Goal: Register for event/course

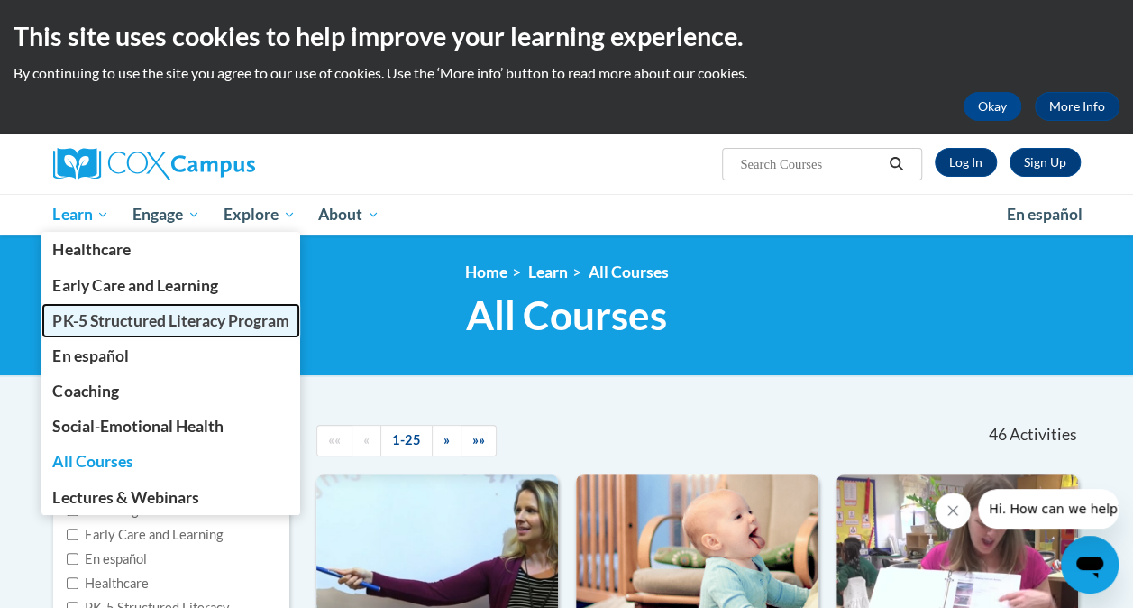
click at [74, 312] on span "PK-5 Structured Literacy Program" at bounding box center [170, 320] width 236 height 19
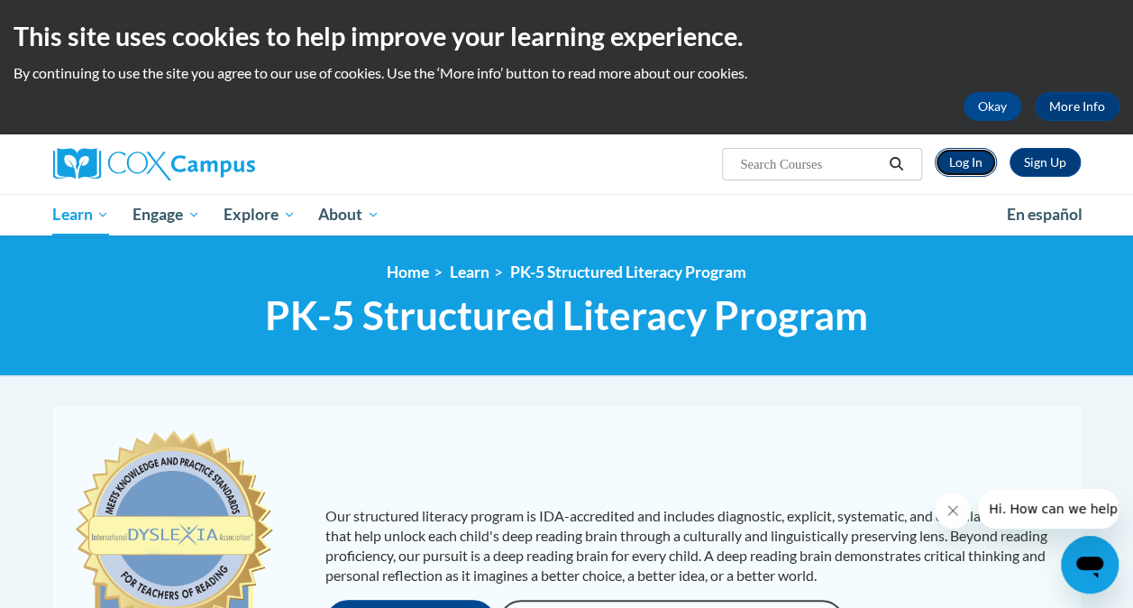
click at [958, 169] on link "Log In" at bounding box center [966, 162] width 62 height 29
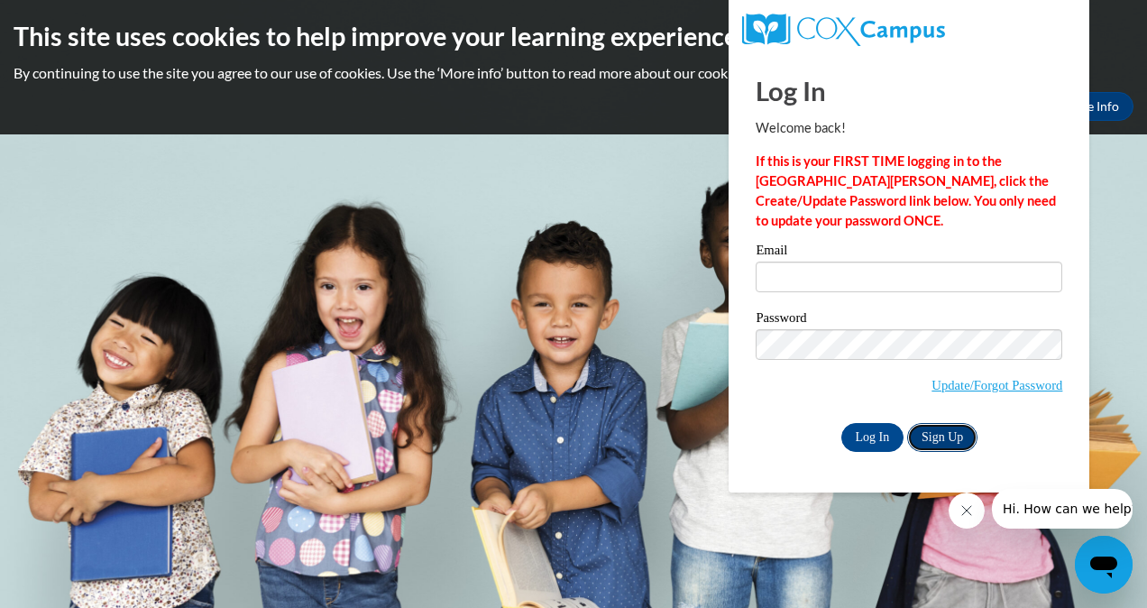
click at [925, 427] on link "Sign Up" at bounding box center [942, 437] width 70 height 29
click at [934, 426] on link "Sign Up" at bounding box center [942, 437] width 70 height 29
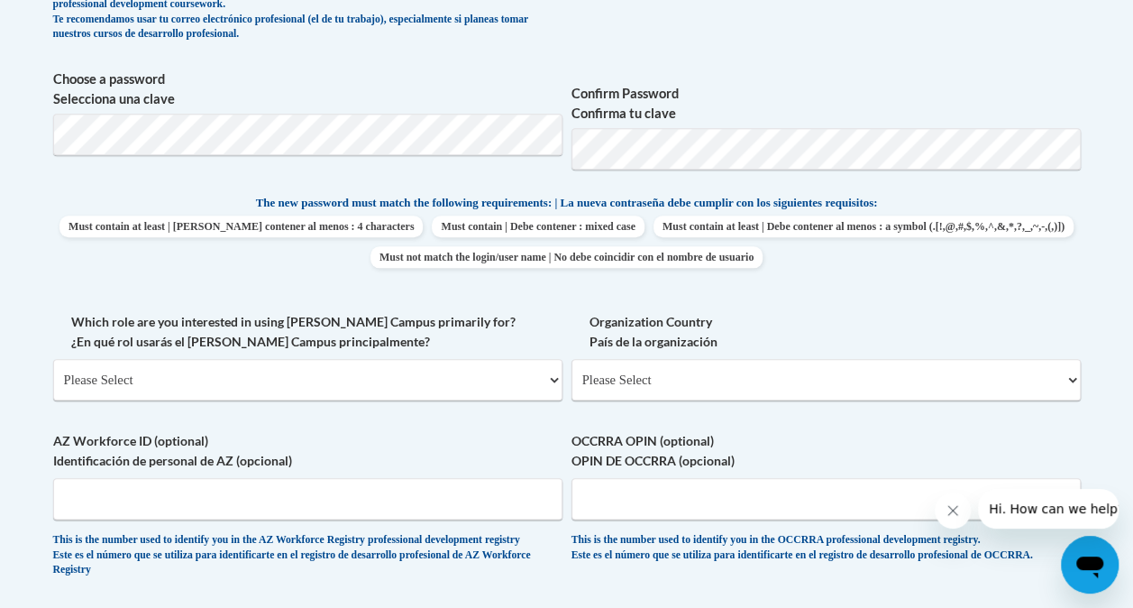
scroll to position [787, 0]
click at [623, 367] on select "Please Select United States | Estados Unidos Outside of the United States | Fue…" at bounding box center [826, 378] width 509 height 41
select select "ad49bcad-a171-4b2e-b99c-48b446064914"
click at [572, 358] on select "Please Select United States | Estados Unidos Outside of the United States | Fue…" at bounding box center [826, 378] width 509 height 41
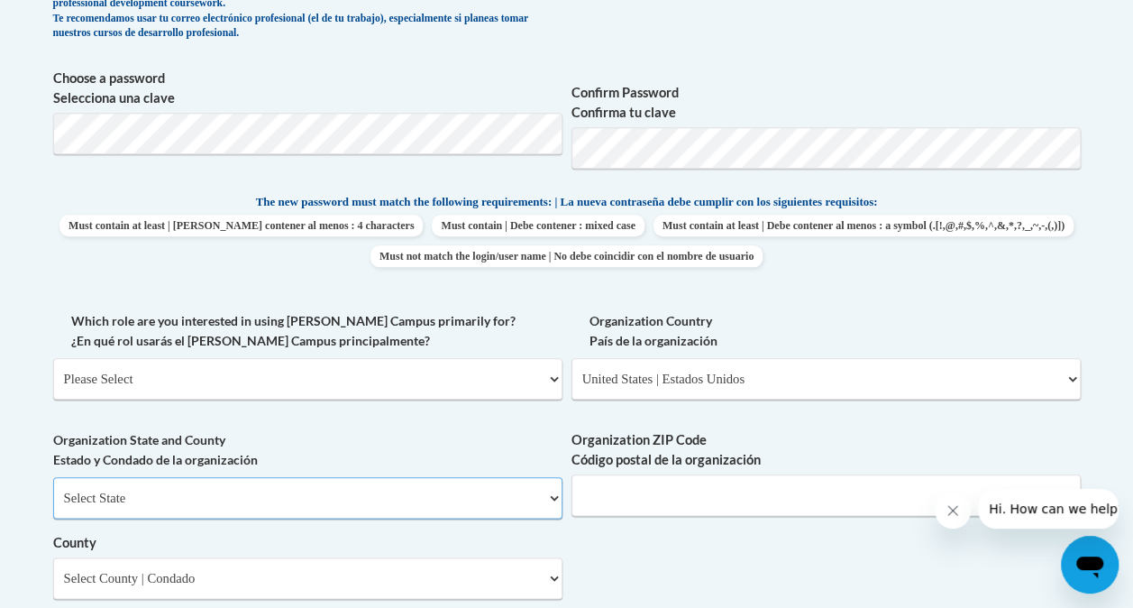
click at [88, 499] on select "Select State Alabama Alaska Arizona Arkansas California Colorado Connecticut De…" at bounding box center [307, 497] width 509 height 41
select select "Wisconsin"
click at [53, 477] on select "Select State Alabama Alaska Arizona Arkansas California Colorado Connecticut De…" at bounding box center [307, 497] width 509 height 41
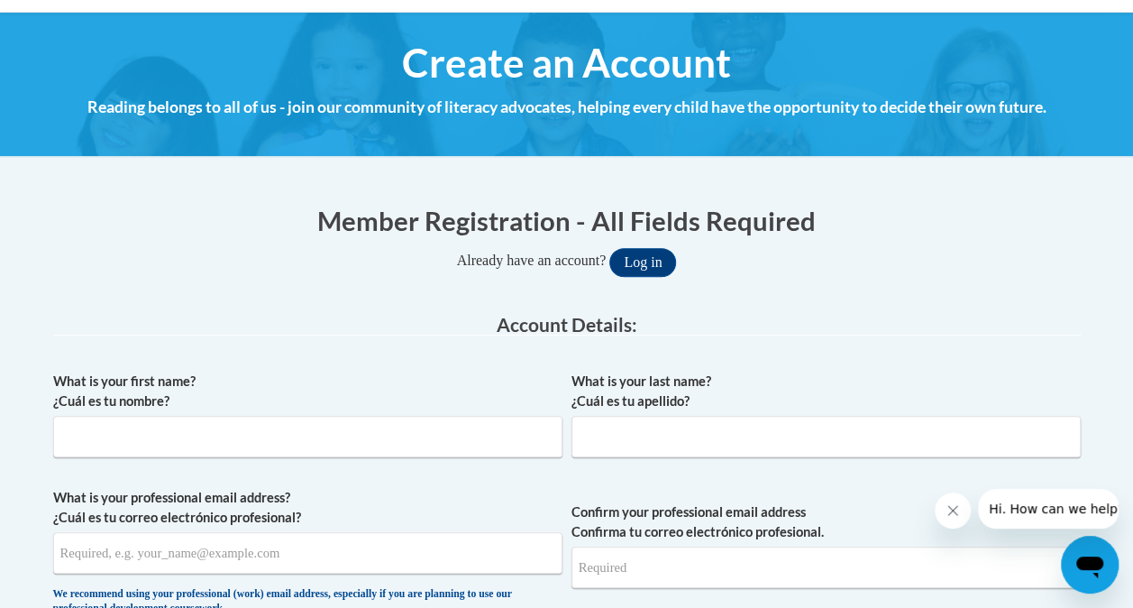
scroll to position [178, 0]
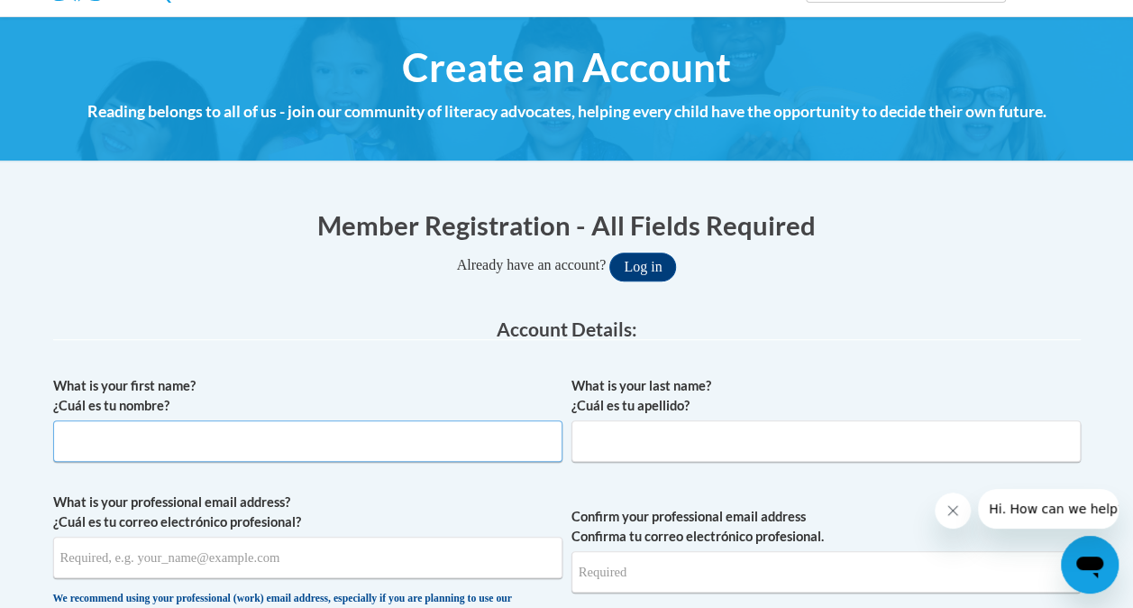
click at [108, 445] on input "What is your first name? ¿Cuál es tu nombre?" at bounding box center [307, 440] width 509 height 41
type input "Adalade"
click at [643, 415] on span "What is your last name? ¿Cuál es tu apellido?" at bounding box center [826, 419] width 509 height 86
click at [625, 429] on input "What is your last name? ¿Cuál es tu apellido?" at bounding box center [826, 440] width 509 height 41
type input "Vance"
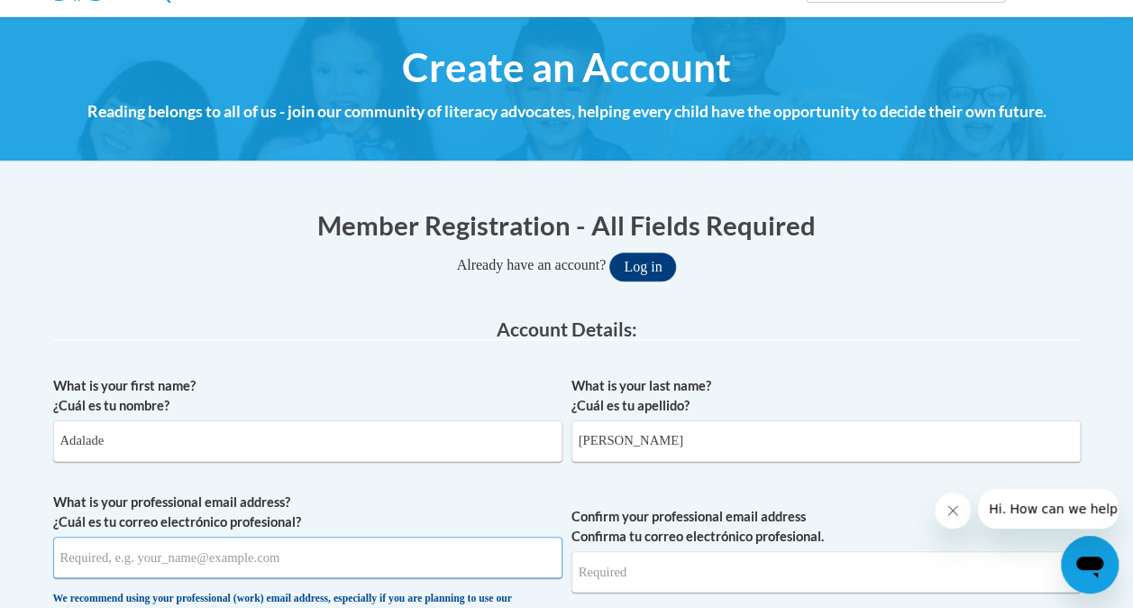
click at [215, 552] on input "What is your professional email address? ¿Cuál es tu correo electrónico profesi…" at bounding box center [307, 556] width 509 height 41
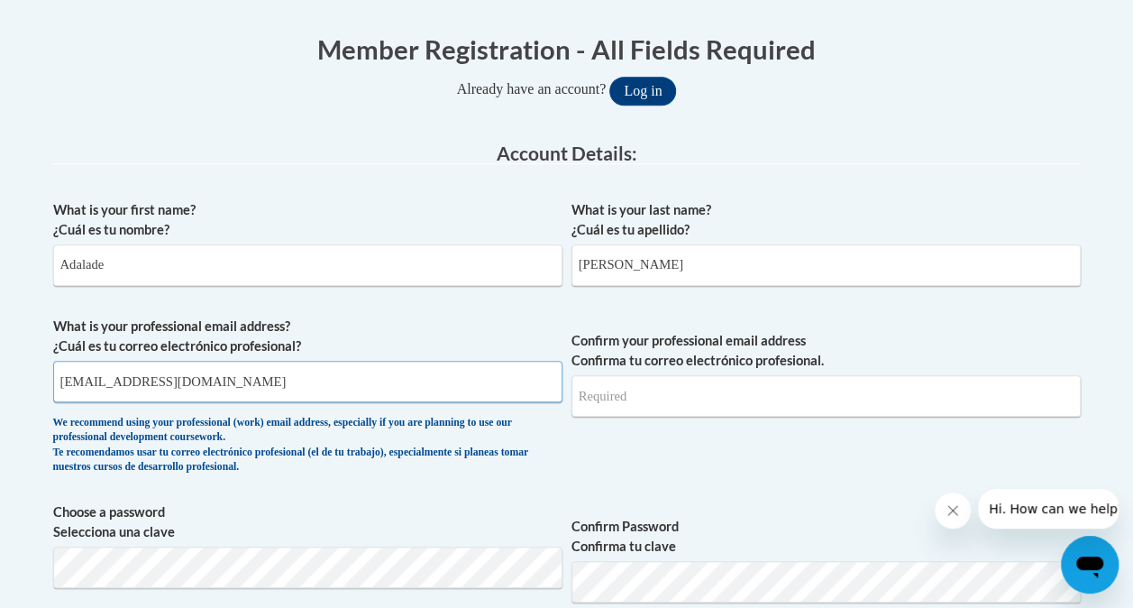
scroll to position [361, 0]
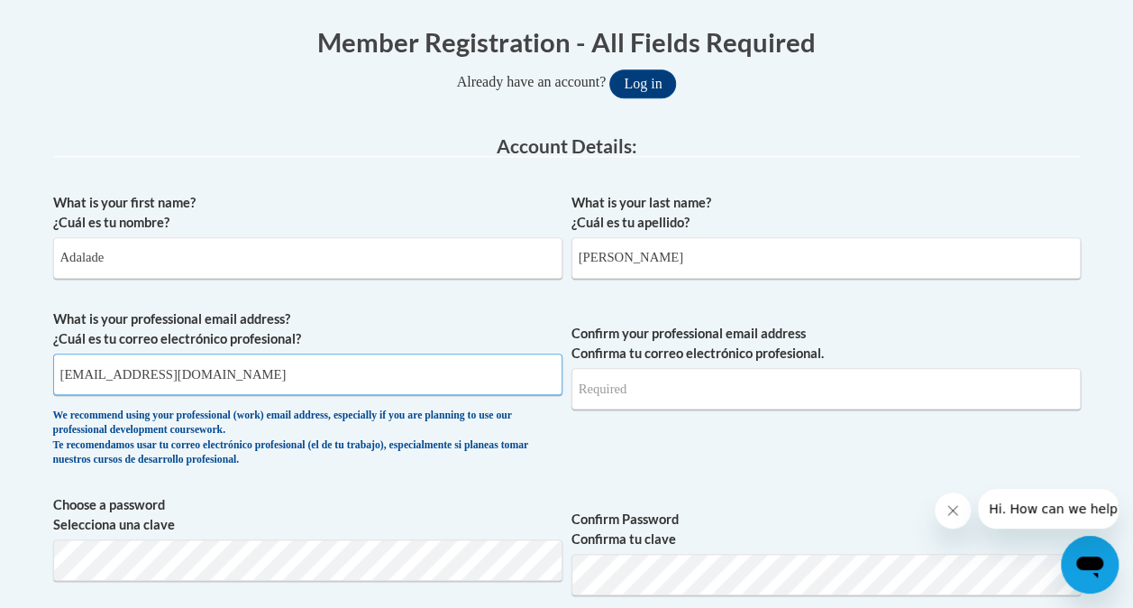
type input "vancea9714@my.uwstout.edu"
click at [393, 48] on h1 "Member Registration - All Fields Required" at bounding box center [567, 41] width 1028 height 37
click at [634, 377] on input "Confirm your professional email address Confirma tu correo electrónico profesio…" at bounding box center [826, 388] width 509 height 41
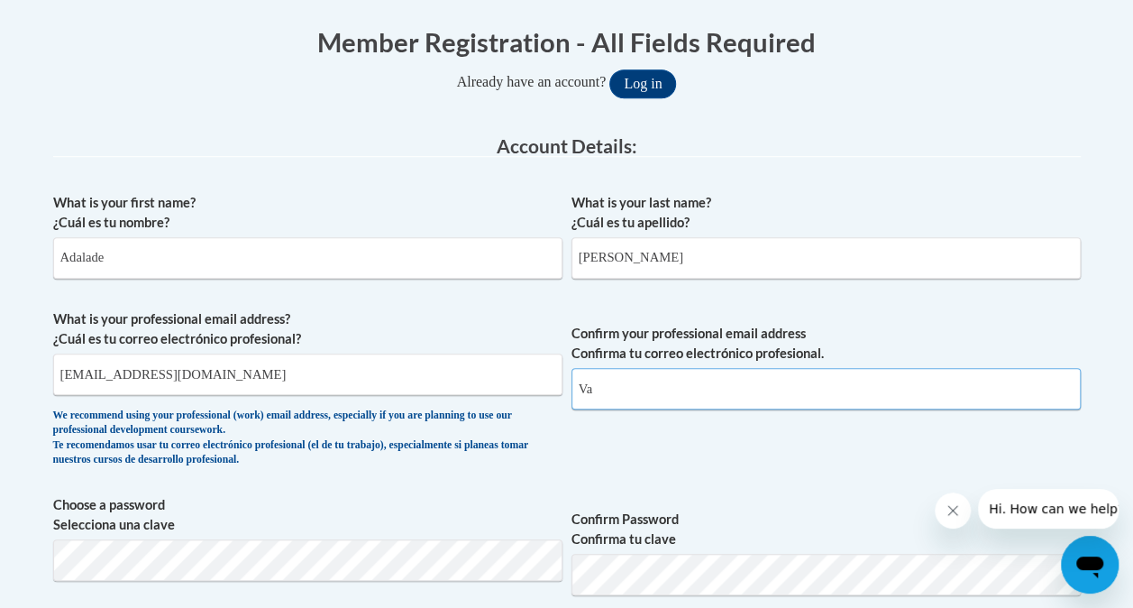
type input "V"
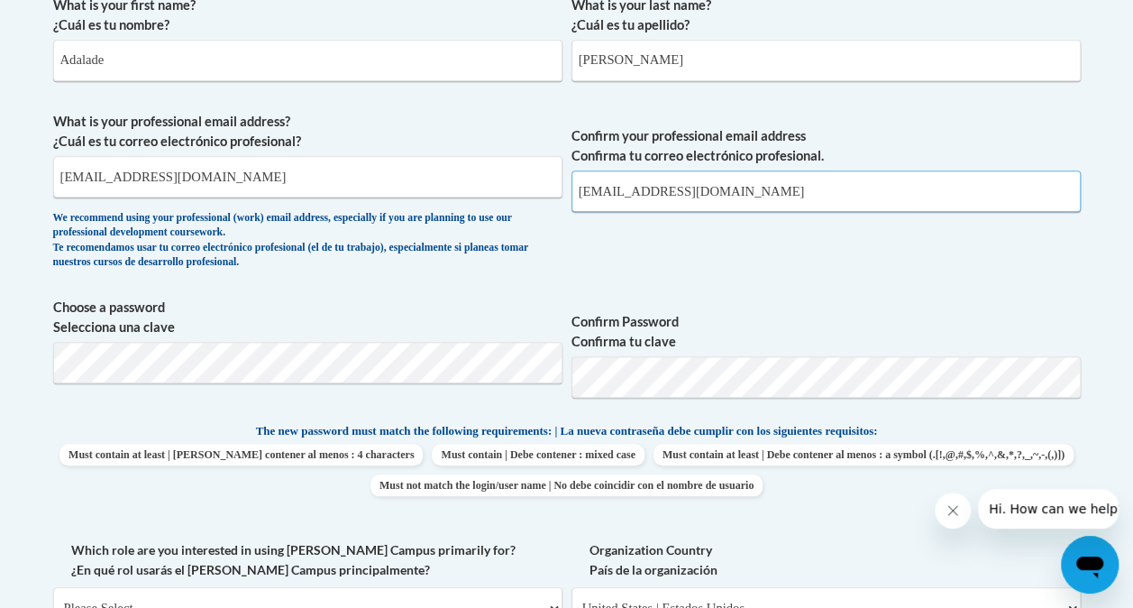
scroll to position [559, 0]
type input "vancea9714@my.uwstout.edu"
click at [714, 407] on span "Confirm Password Confirma tu clave" at bounding box center [826, 354] width 509 height 115
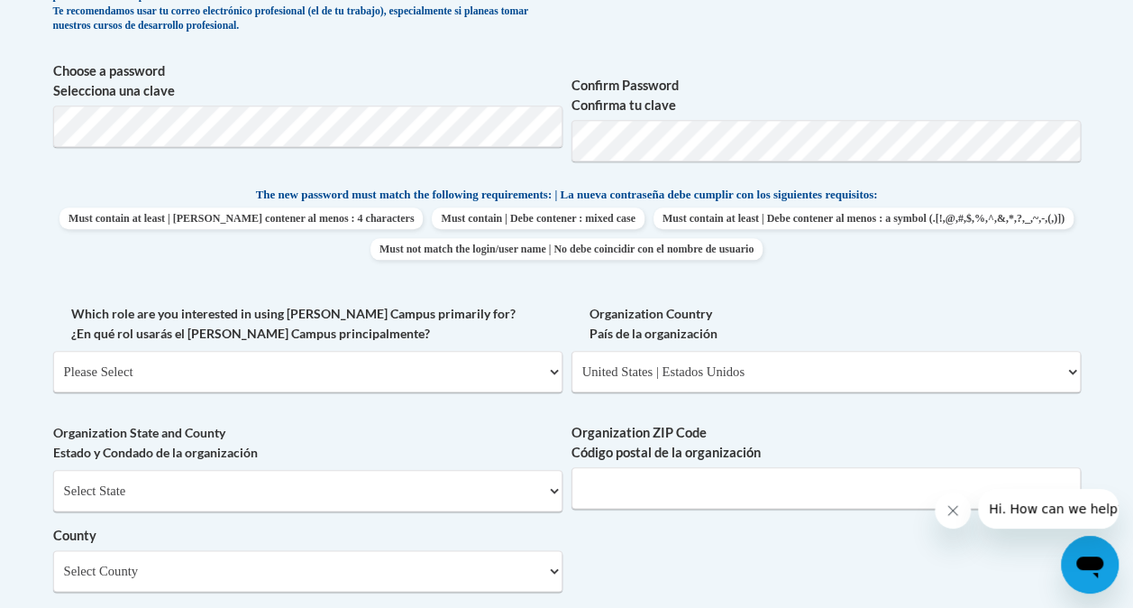
scroll to position [795, 0]
click at [415, 385] on select "Please Select College/University | Colegio/Universidad Community/Nonprofit Part…" at bounding box center [307, 370] width 509 height 41
select select "5a18ea06-2b54-4451-96f2-d152daf9eac5"
click at [53, 350] on select "Please Select College/University | Colegio/Universidad Community/Nonprofit Part…" at bounding box center [307, 370] width 509 height 41
select select "null"
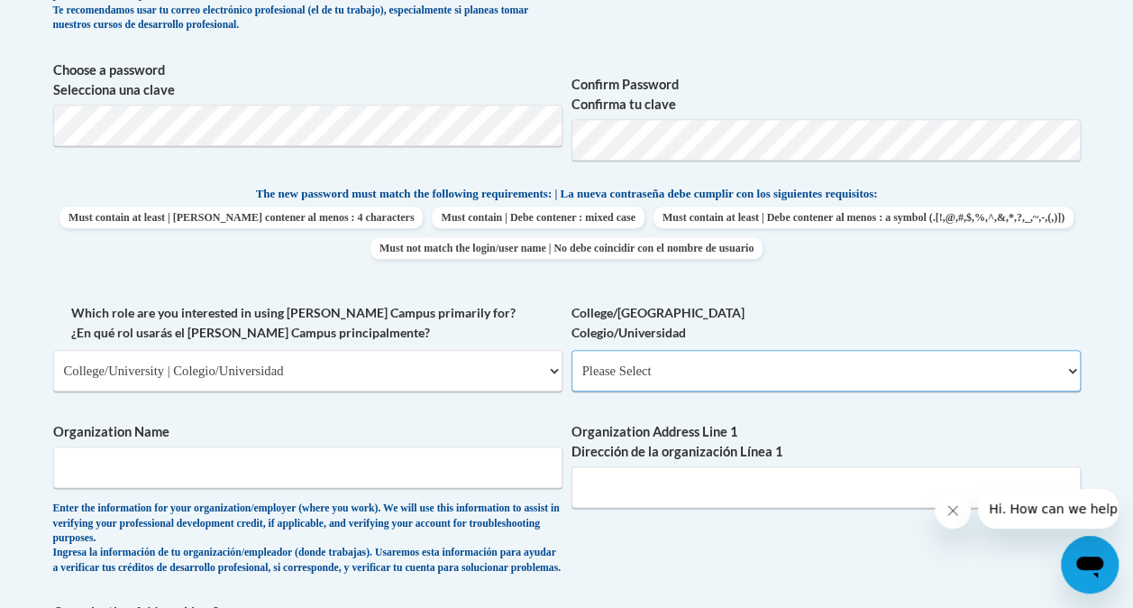
click at [641, 365] on select "Please Select College/University Staff | Empleado universitario College/Univers…" at bounding box center [826, 370] width 509 height 41
select select "99b32b07-cffc-426c-8bf6-0cd77760d84b"
click at [572, 350] on select "Please Select College/University Staff | Empleado universitario College/Univers…" at bounding box center [826, 370] width 509 height 41
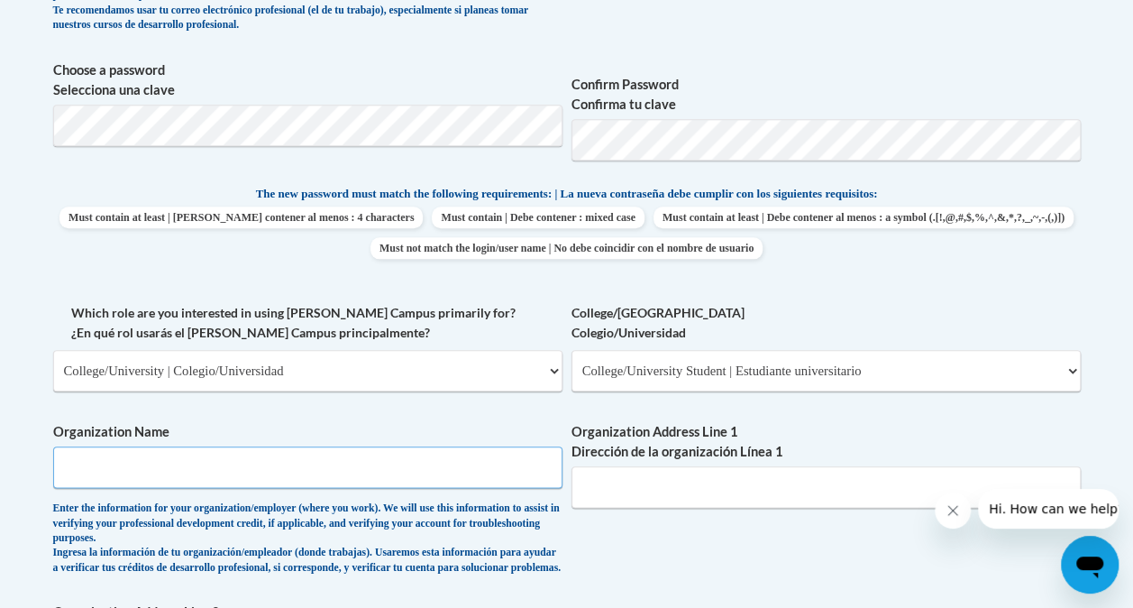
click at [399, 467] on input "Organization Name" at bounding box center [307, 466] width 509 height 41
type input "UW [PERSON_NAME]"
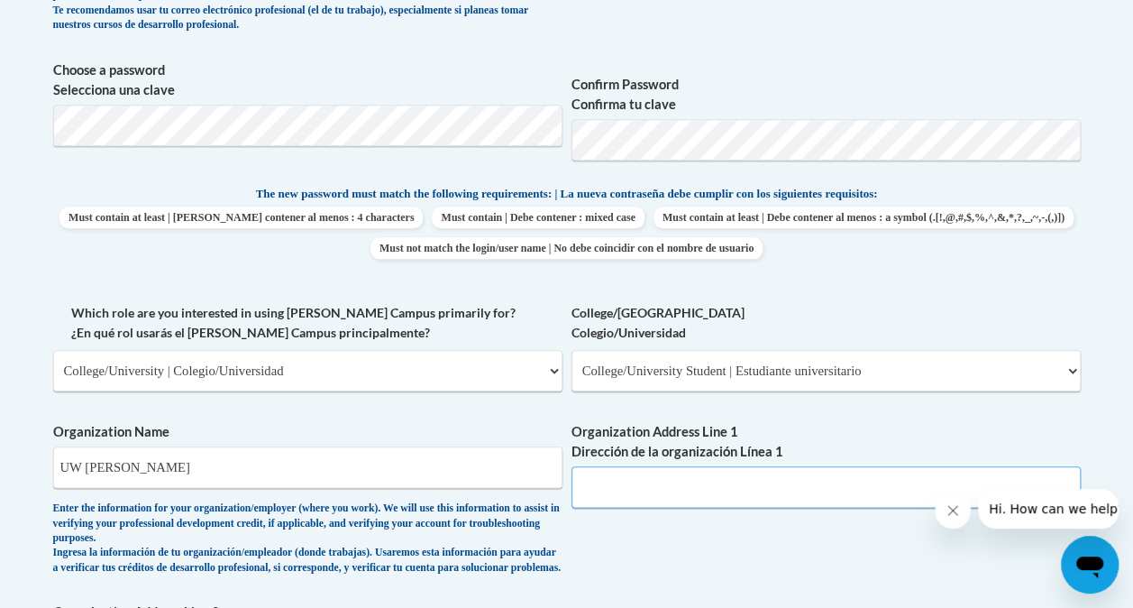
click at [642, 491] on input "Organization Address Line 1 Dirección de la organización Línea 1" at bounding box center [826, 486] width 509 height 41
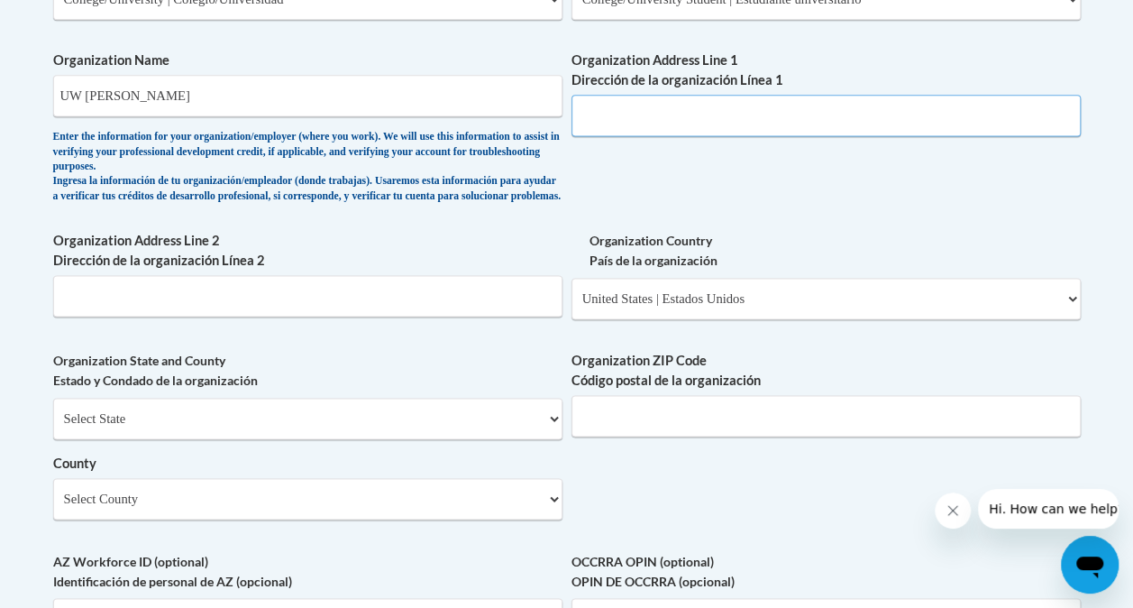
scroll to position [1168, 0]
paste input "712 Broadway st."
type input "712 Broadway St. Menomonie Wi"
click at [326, 428] on select "Select State Alabama Alaska Arizona Arkansas California Colorado Connecticut De…" at bounding box center [307, 417] width 509 height 41
select select "Wisconsin"
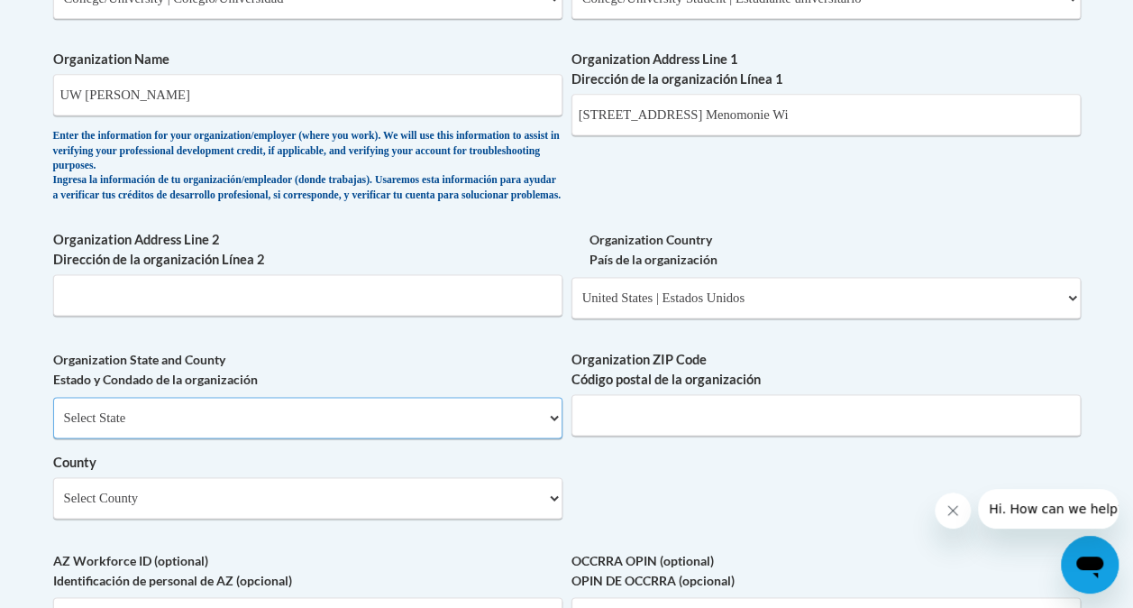
click at [53, 410] on select "Select State Alabama Alaska Arizona Arkansas California Colorado Connecticut De…" at bounding box center [307, 417] width 509 height 41
click at [610, 430] on input "Organization ZIP Code Código postal de la organización" at bounding box center [826, 414] width 509 height 41
type input "7"
type input "54751"
click at [271, 518] on select "Select County Adams Ashland Barron Bayfield Brown Buffalo Burnett Calumet Chipp…" at bounding box center [307, 497] width 509 height 41
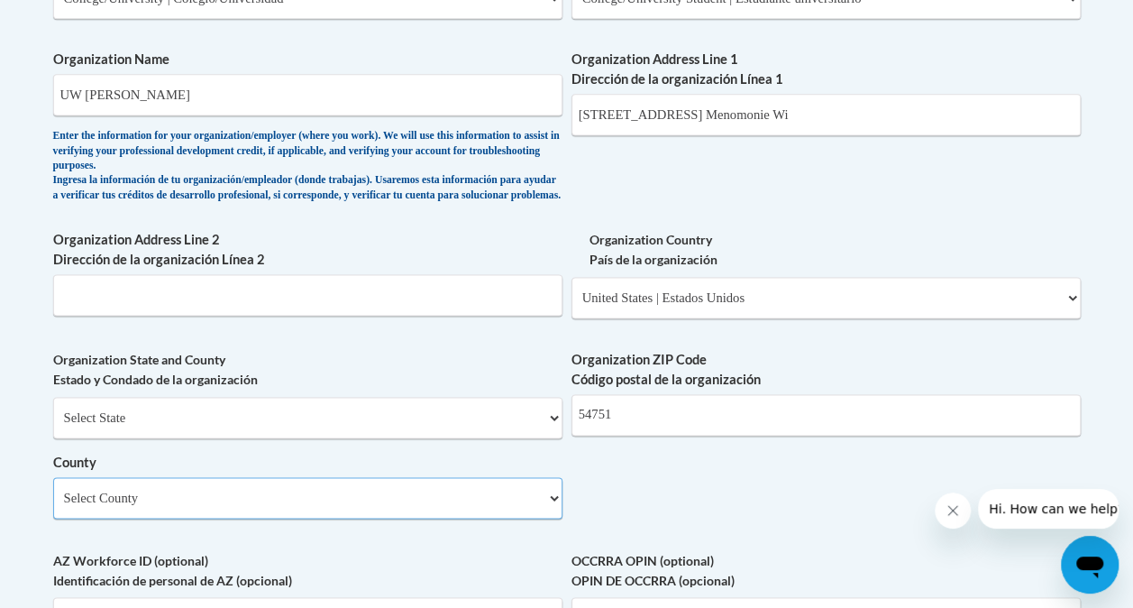
select select "Dunn"
click at [53, 491] on select "Select County Adams Ashland Barron Bayfield Brown Buffalo Burnett Calumet Chipp…" at bounding box center [307, 497] width 509 height 41
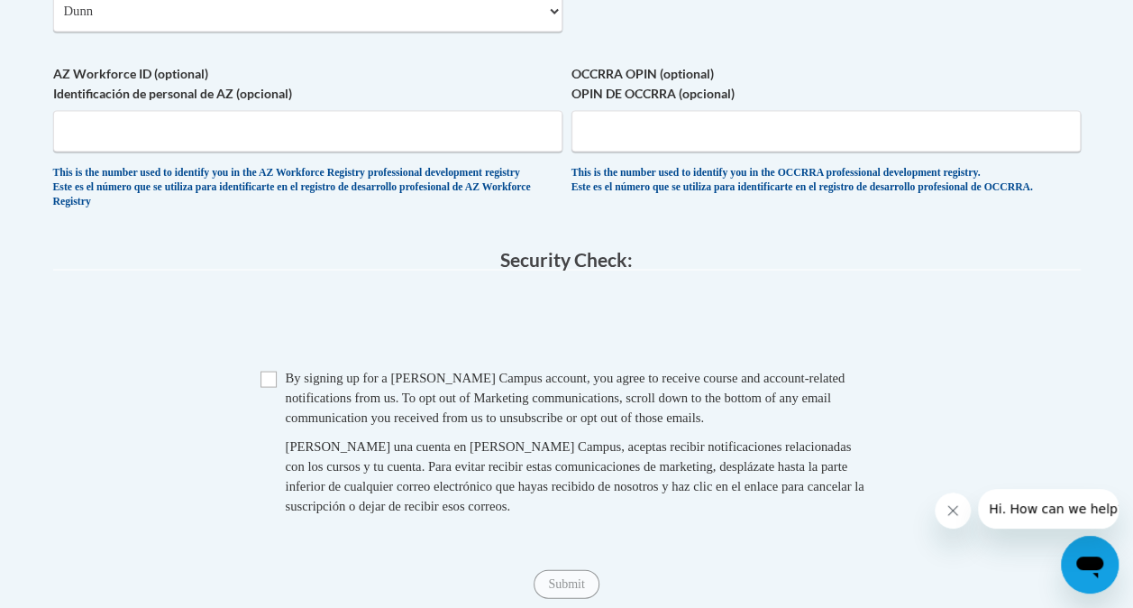
scroll to position [1655, 0]
click at [269, 386] on input "Checkbox" at bounding box center [269, 378] width 16 height 16
checkbox input "true"
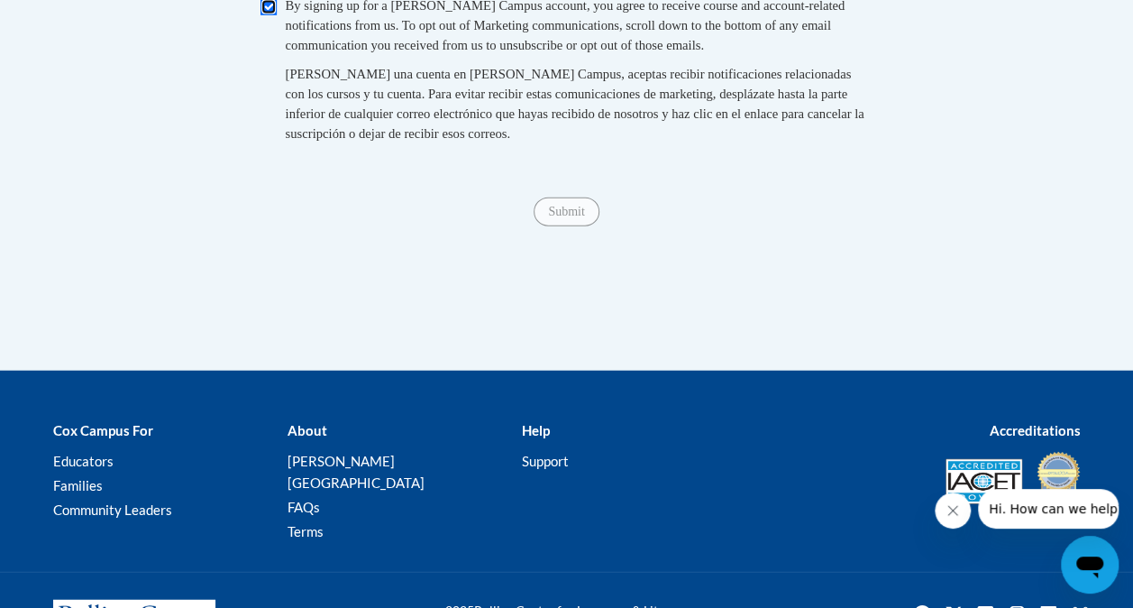
scroll to position [2027, 0]
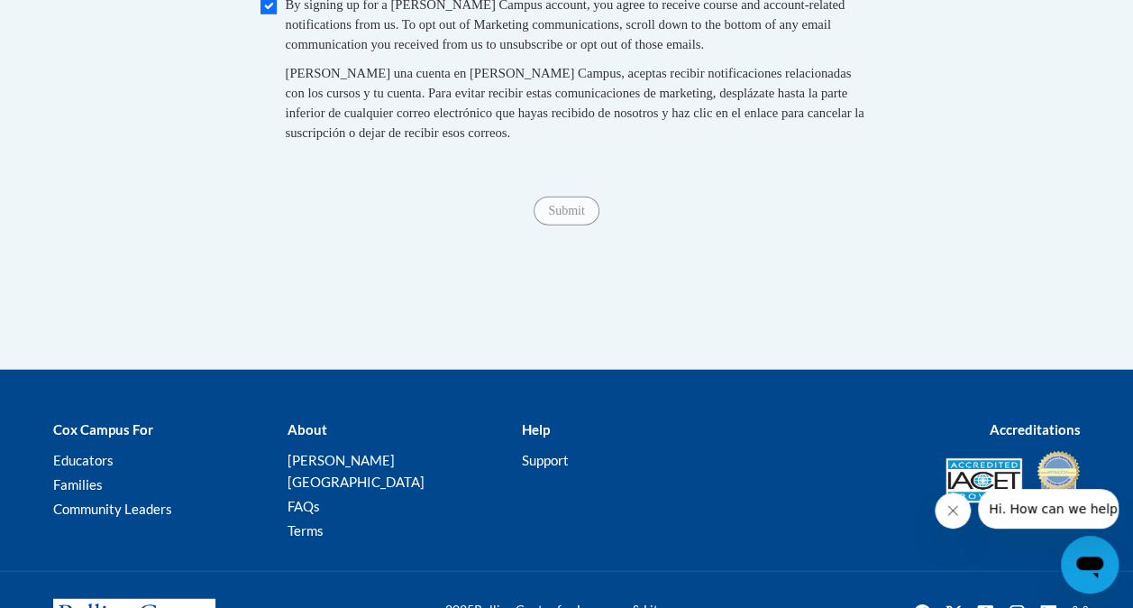
click at [555, 216] on span "Submit" at bounding box center [566, 209] width 65 height 14
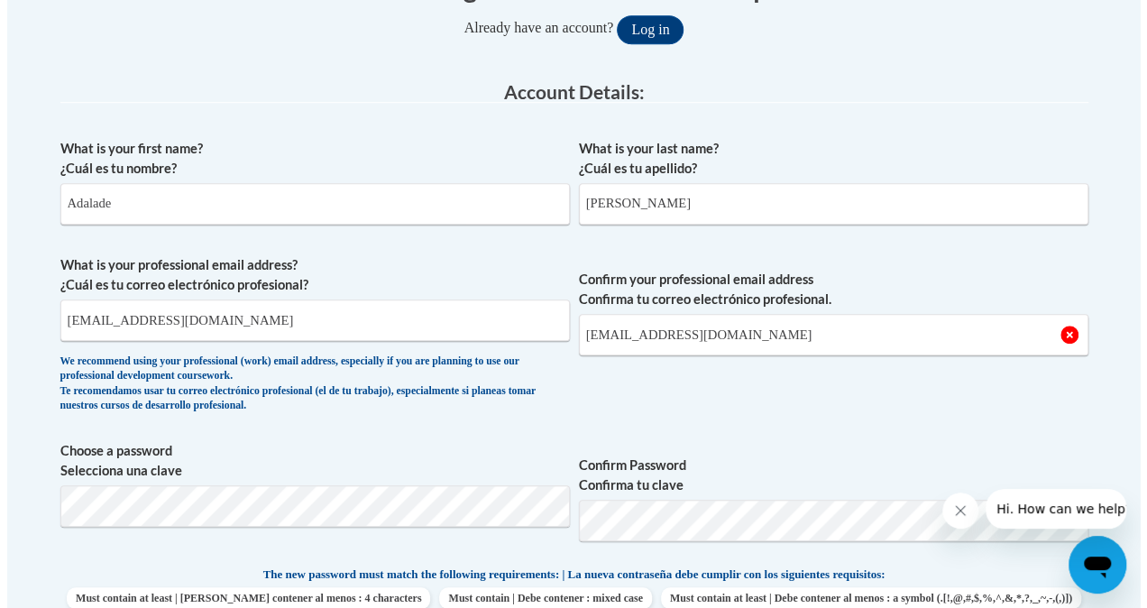
scroll to position [414, 0]
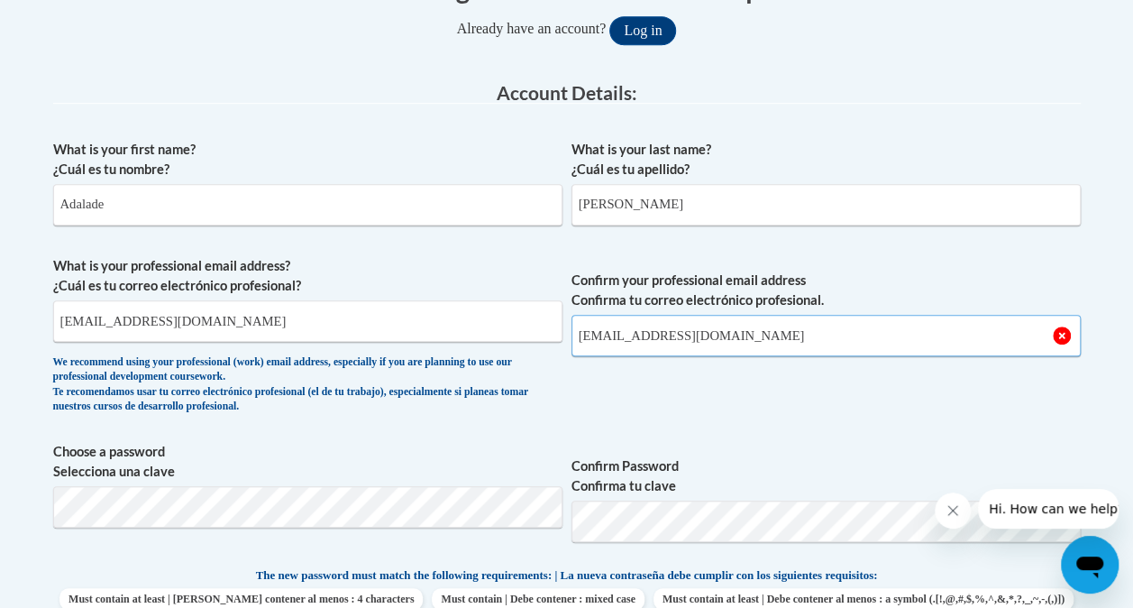
click at [800, 337] on input "vancea9714@my.uwstout.edu" at bounding box center [826, 335] width 509 height 41
click at [610, 16] on button "Log in" at bounding box center [643, 30] width 67 height 29
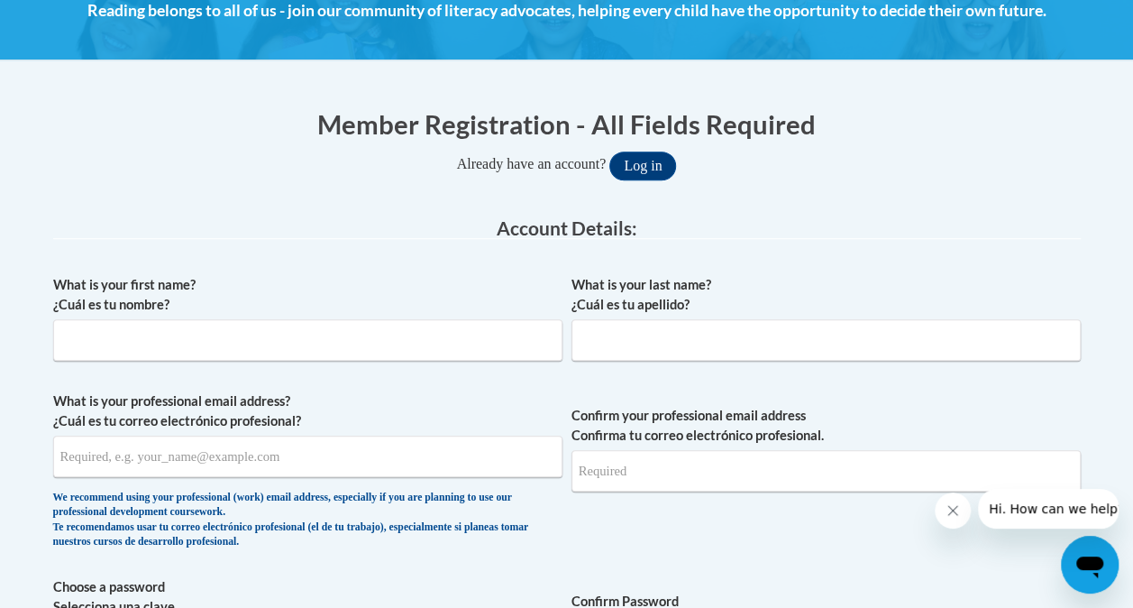
scroll to position [311, 0]
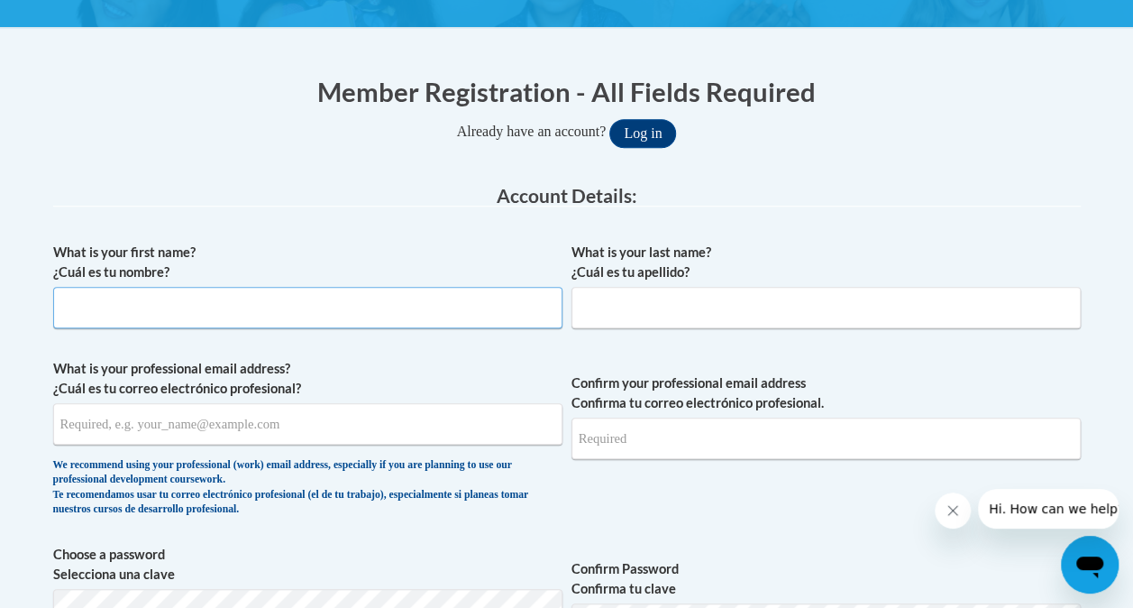
click at [316, 301] on input "What is your first name? ¿Cuál es tu nombre?" at bounding box center [307, 307] width 509 height 41
type input "Adalade"
type input "Vance"
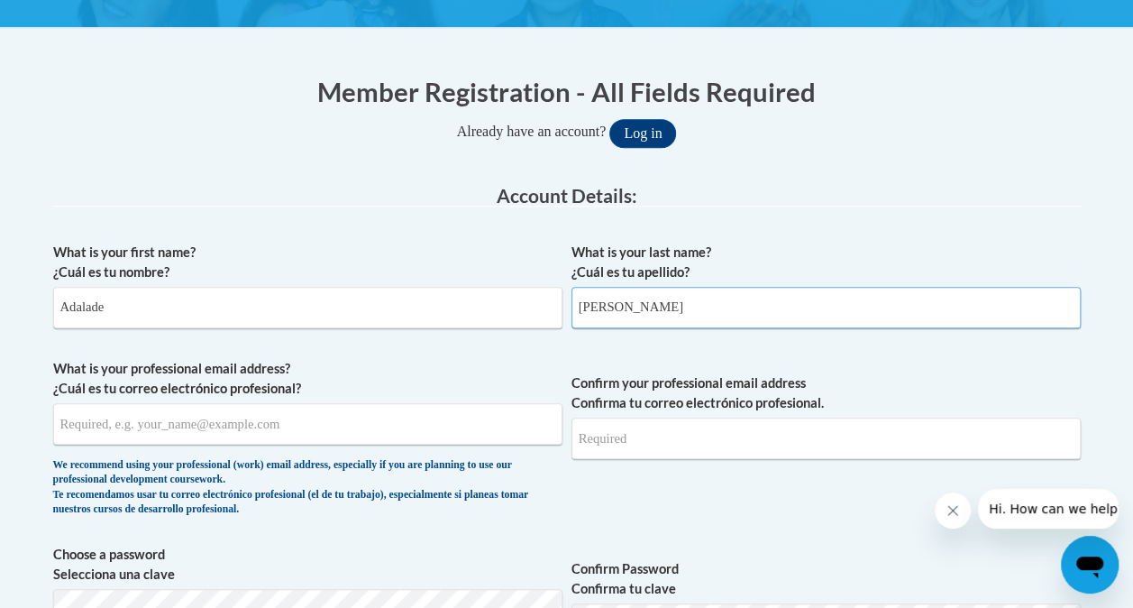
type input "vancea9714@my.uwstout.edu"
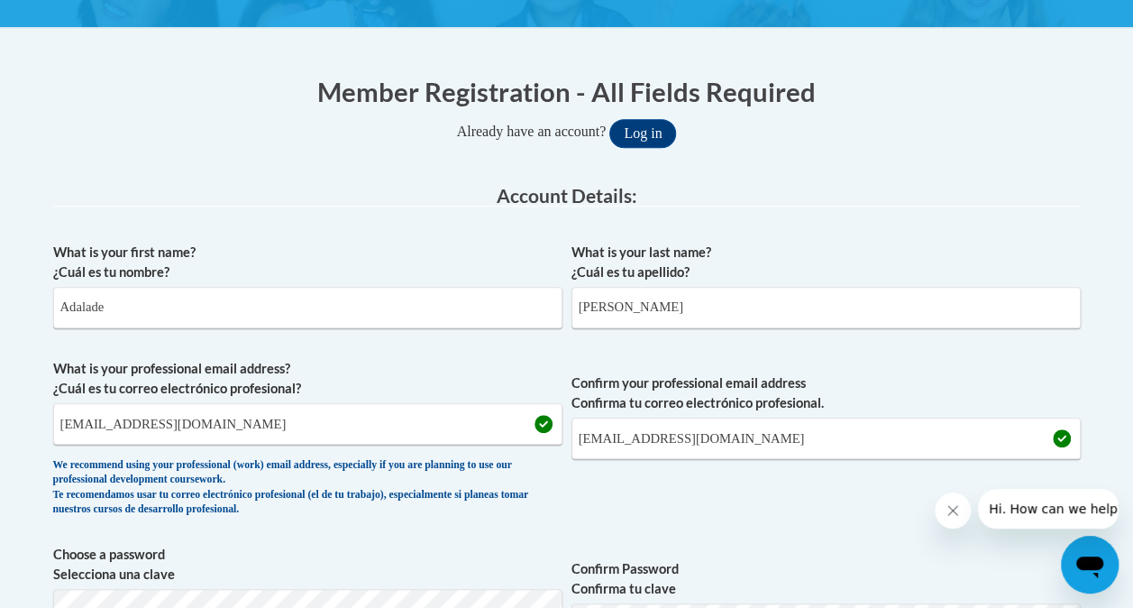
click at [546, 493] on div "We recommend using your professional (work) email address, especially if you ar…" at bounding box center [307, 488] width 509 height 60
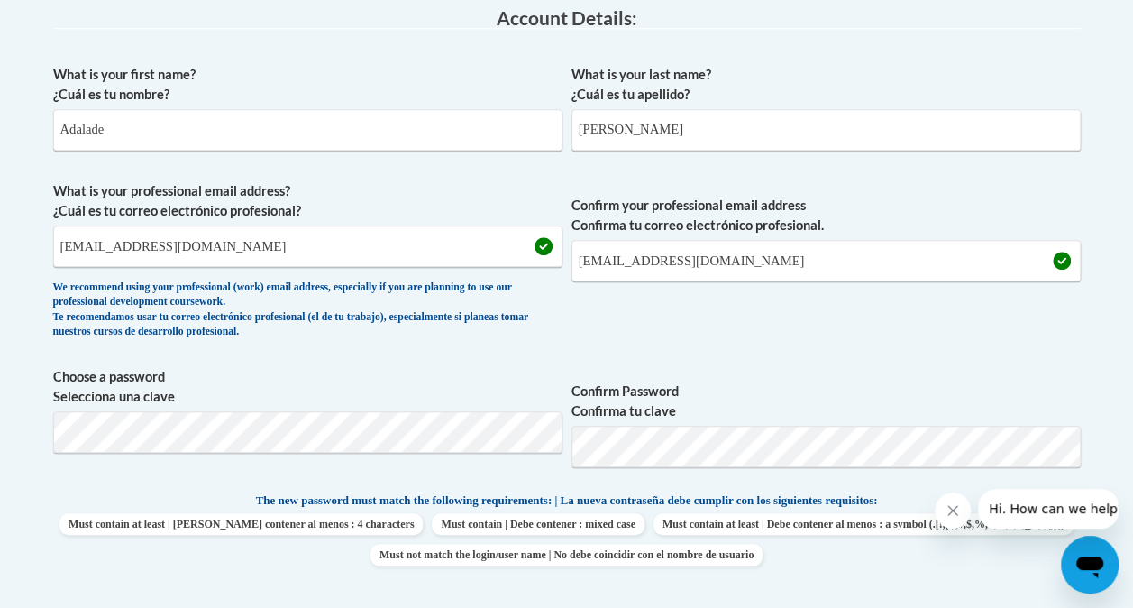
scroll to position [490, 0]
click at [643, 476] on span "Confirm Password Confirma tu clave" at bounding box center [826, 423] width 509 height 115
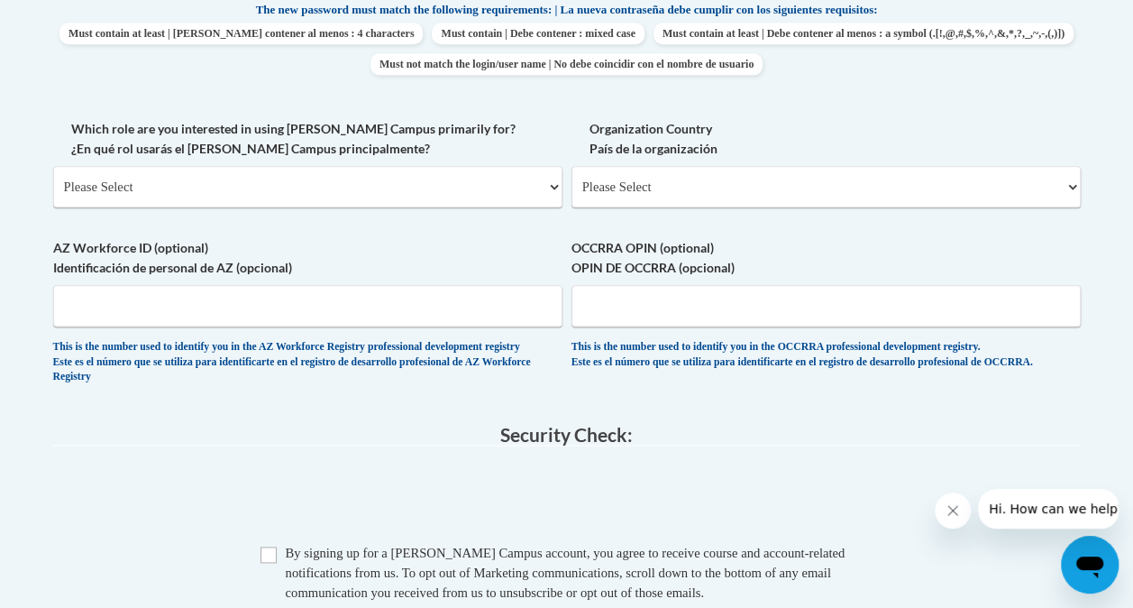
scroll to position [978, 0]
click at [285, 184] on select "Please Select College/University | Colegio/Universidad Community/Nonprofit Part…" at bounding box center [307, 187] width 509 height 41
select select "5a18ea06-2b54-4451-96f2-d152daf9eac5"
click at [53, 167] on select "Please Select College/University | Colegio/Universidad Community/Nonprofit Part…" at bounding box center [307, 187] width 509 height 41
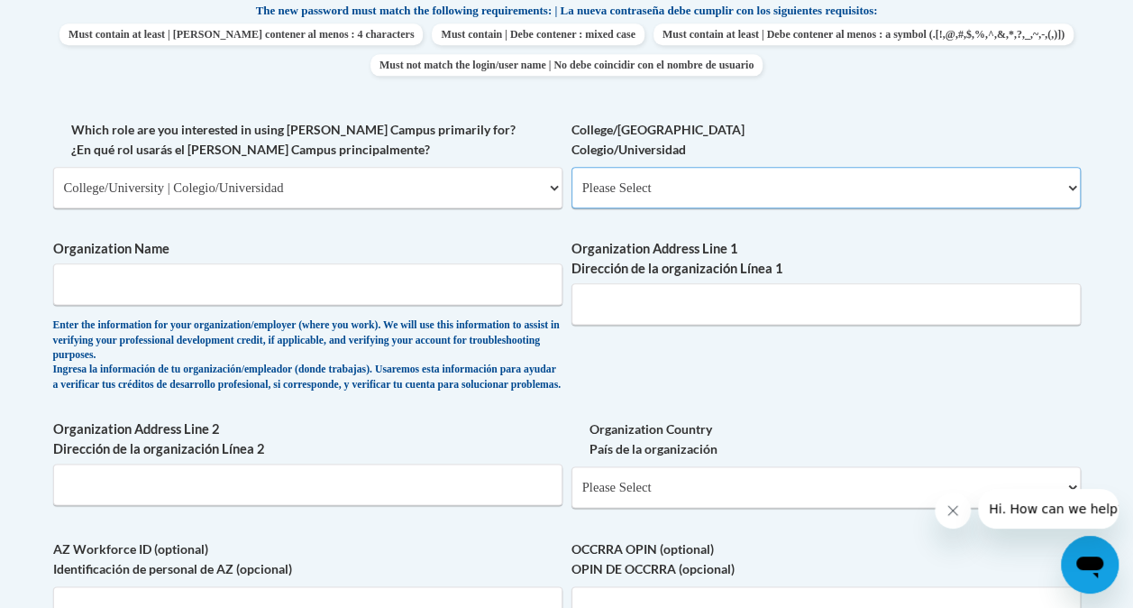
click at [602, 189] on select "Please Select College/University Staff | Empleado universitario College/Univers…" at bounding box center [826, 187] width 509 height 41
select select "99b32b07-cffc-426c-8bf6-0cd77760d84b"
click at [572, 167] on select "Please Select College/University Staff | Empleado universitario College/Univers…" at bounding box center [826, 187] width 509 height 41
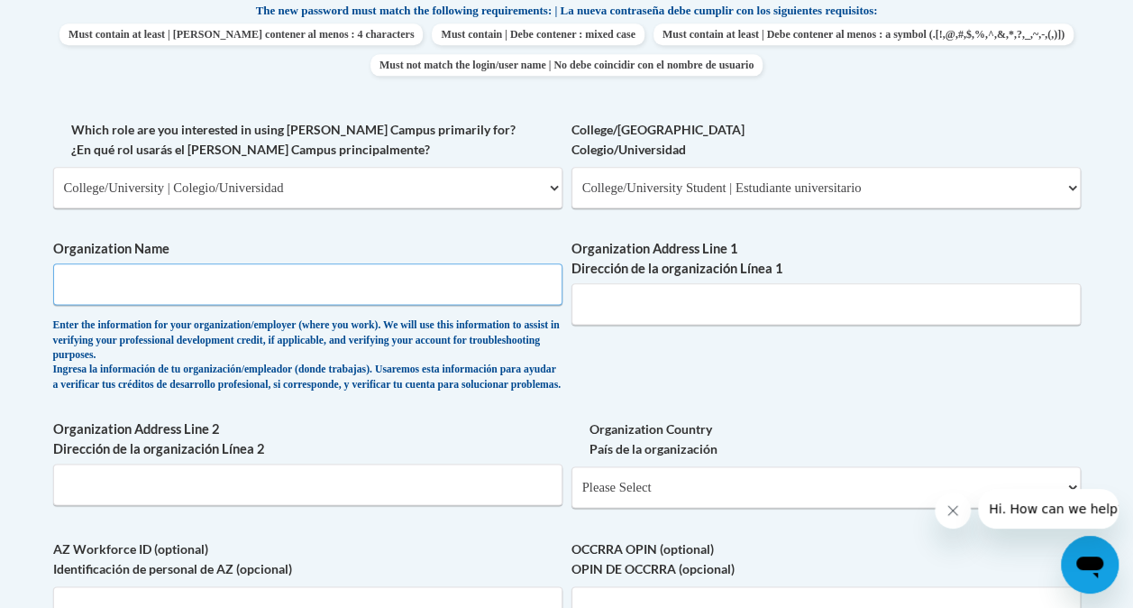
click at [333, 279] on input "Organization Name" at bounding box center [307, 283] width 509 height 41
type input "UW Stout"
type input "712 Broadway St. Menomonie Wi"
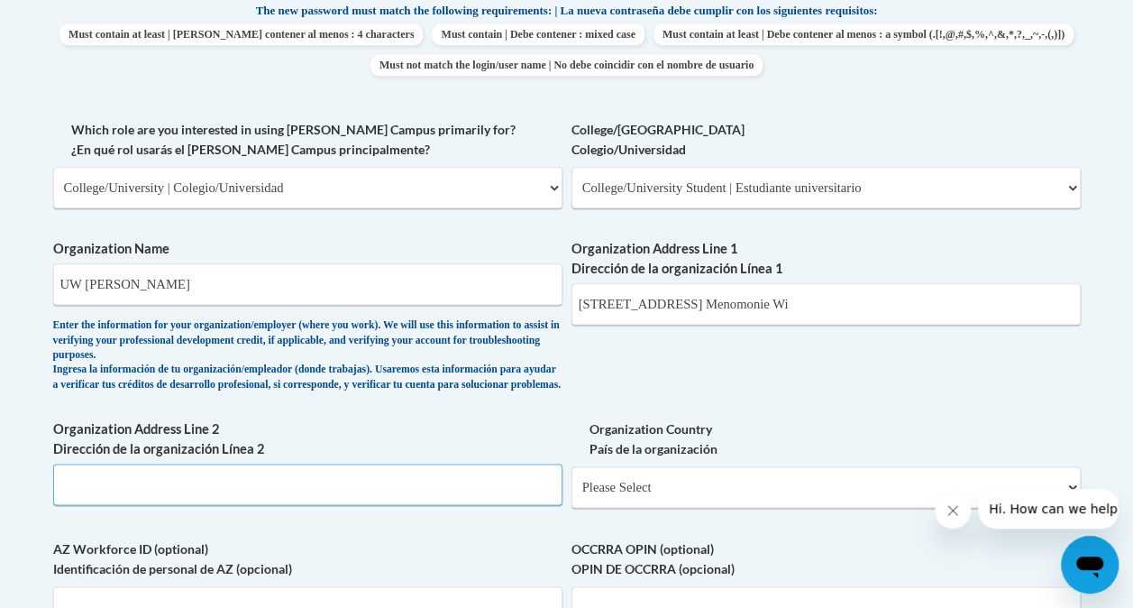
type input "712 Broadway St. Menomonie Wi"
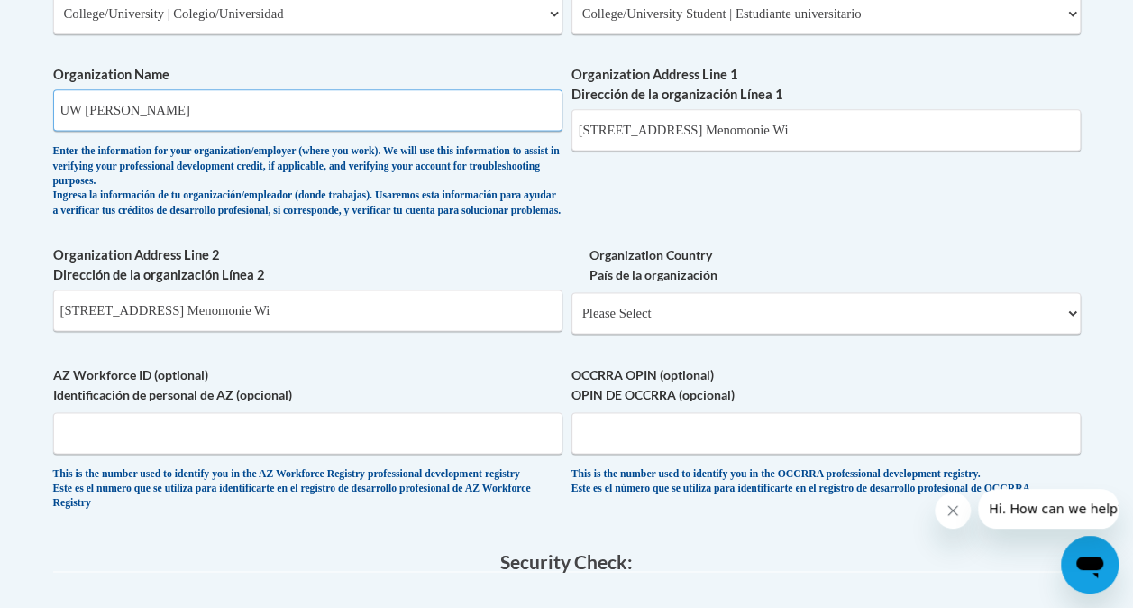
scroll to position [1153, 0]
click at [650, 326] on select "Please Select United States | Estados Unidos Outside of the United States | Fue…" at bounding box center [826, 311] width 509 height 41
select select "ad49bcad-a171-4b2e-b99c-48b446064914"
click at [572, 305] on select "Please Select United States | Estados Unidos Outside of the United States | Fue…" at bounding box center [826, 311] width 509 height 41
select select
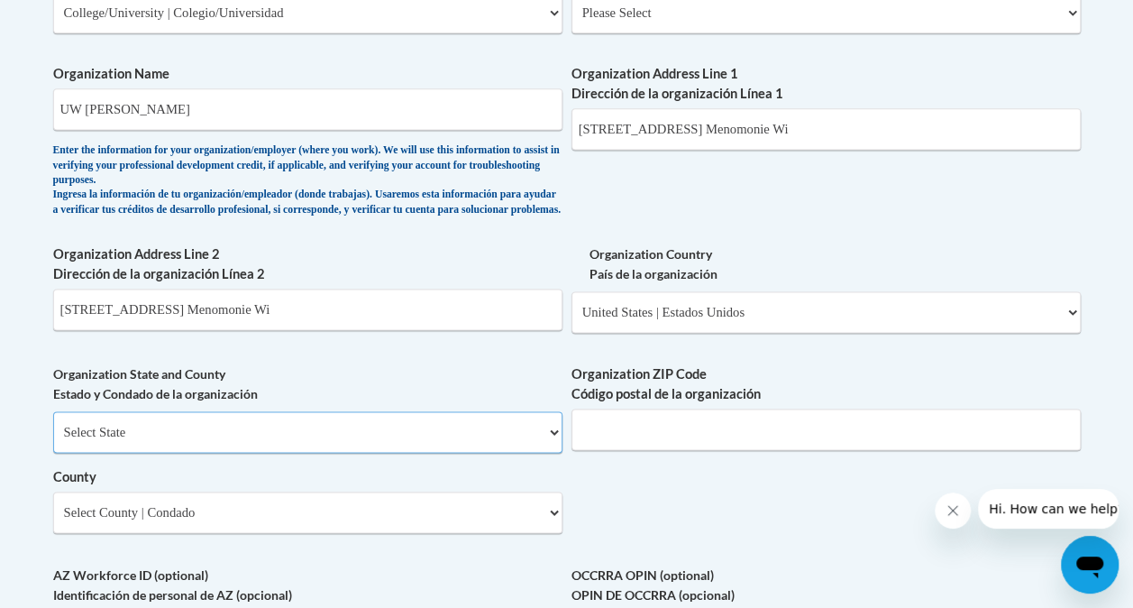
click at [433, 441] on select "Select State Alabama Alaska Arizona Arkansas California Colorado Connecticut De…" at bounding box center [307, 431] width 509 height 41
select select "Wisconsin"
click at [53, 425] on select "Select State Alabama Alaska Arizona Arkansas California Colorado Connecticut De…" at bounding box center [307, 431] width 509 height 41
click at [598, 450] on input "Organization ZIP Code Código postal de la organización" at bounding box center [826, 428] width 509 height 41
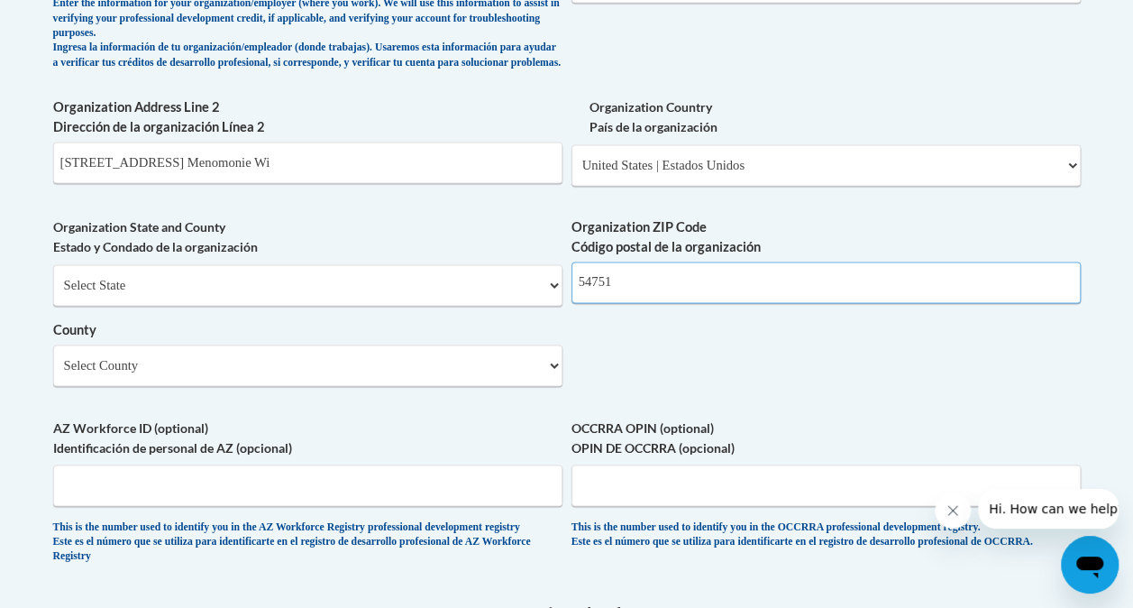
scroll to position [1301, 0]
type input "54751"
click at [417, 379] on select "Select County Adams Ashland Barron Bayfield Brown Buffalo Burnett Calumet Chipp…" at bounding box center [307, 364] width 509 height 41
select select "Dunn"
click at [53, 357] on select "Select County Adams Ashland Barron Bayfield Brown Buffalo Burnett Calumet Chipp…" at bounding box center [307, 364] width 509 height 41
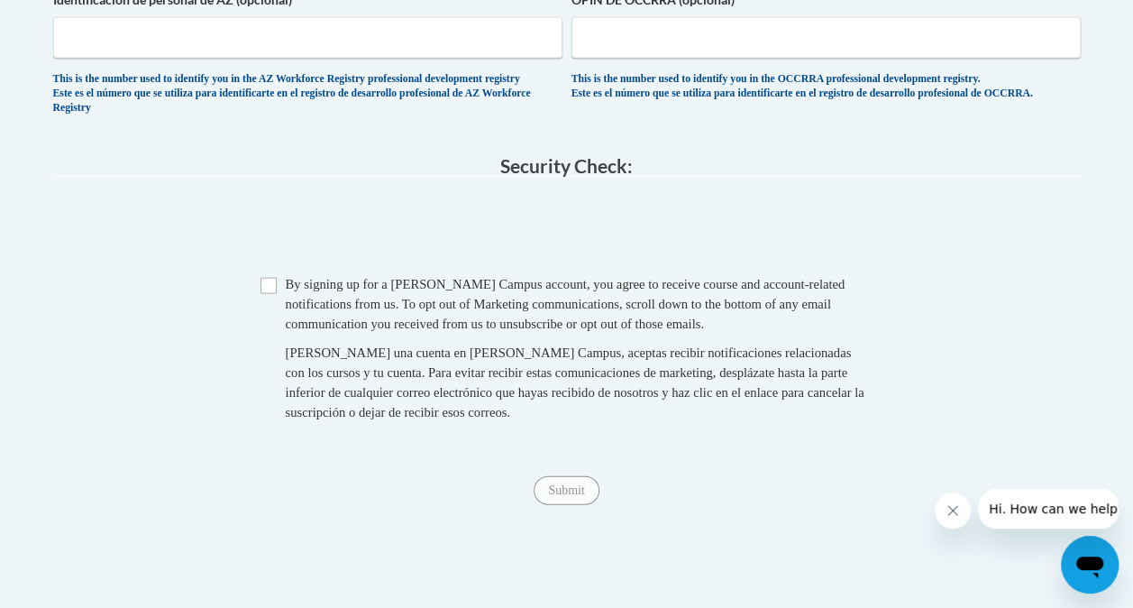
scroll to position [1751, 0]
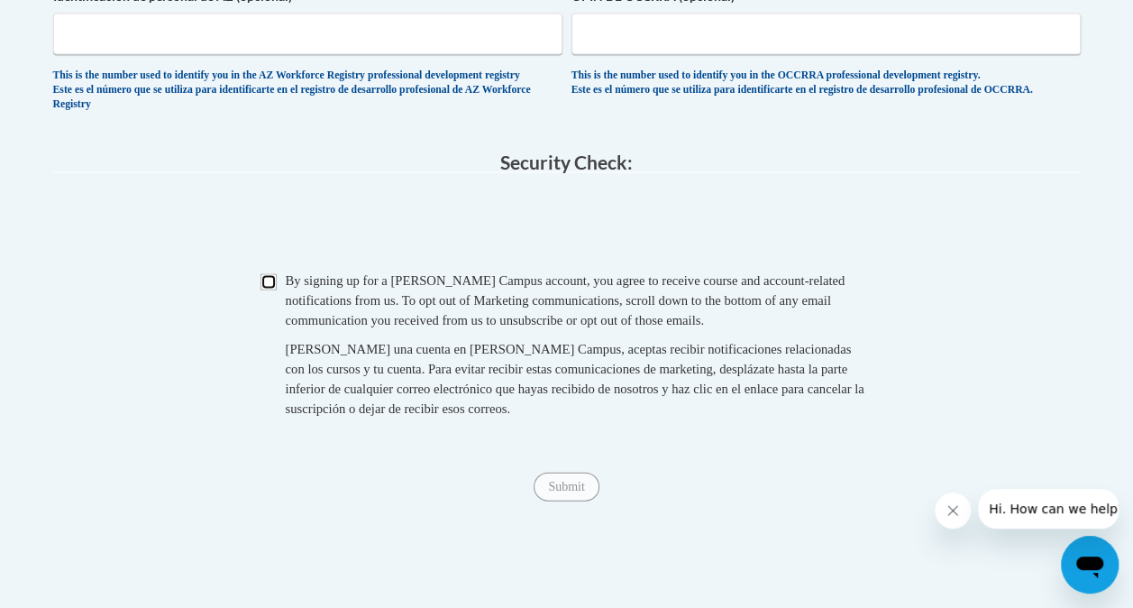
click at [271, 290] on input "Checkbox" at bounding box center [269, 282] width 16 height 16
checkbox input "true"
click at [566, 500] on input "Submit" at bounding box center [566, 486] width 65 height 29
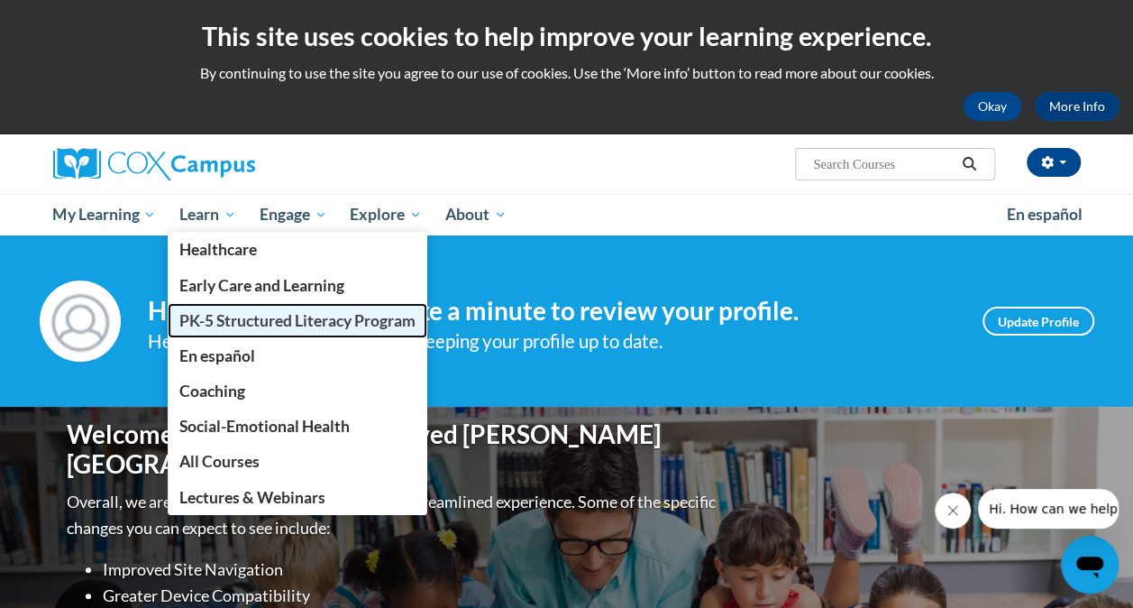
click at [233, 332] on link "PK-5 Structured Literacy Program" at bounding box center [298, 320] width 260 height 35
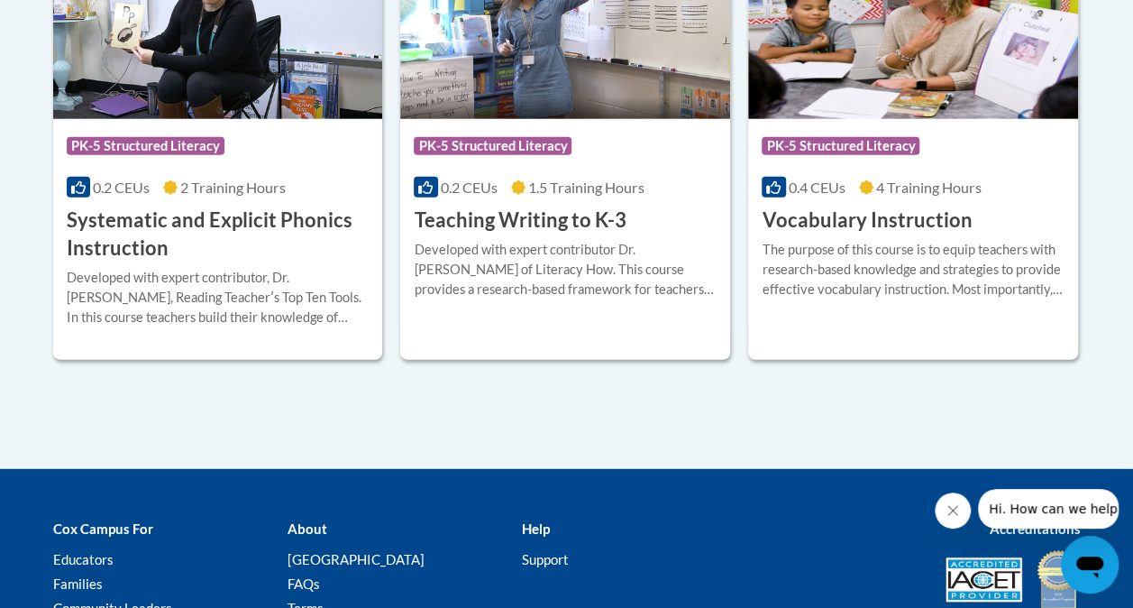
scroll to position [2279, 0]
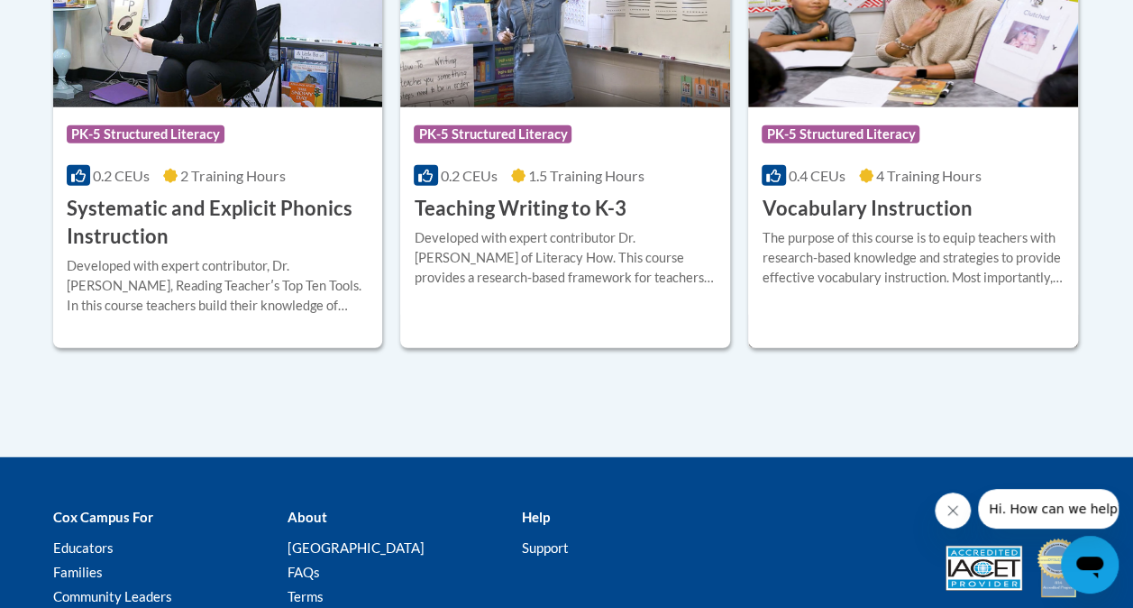
click at [835, 208] on h3 "Vocabulary Instruction" at bounding box center [867, 209] width 210 height 28
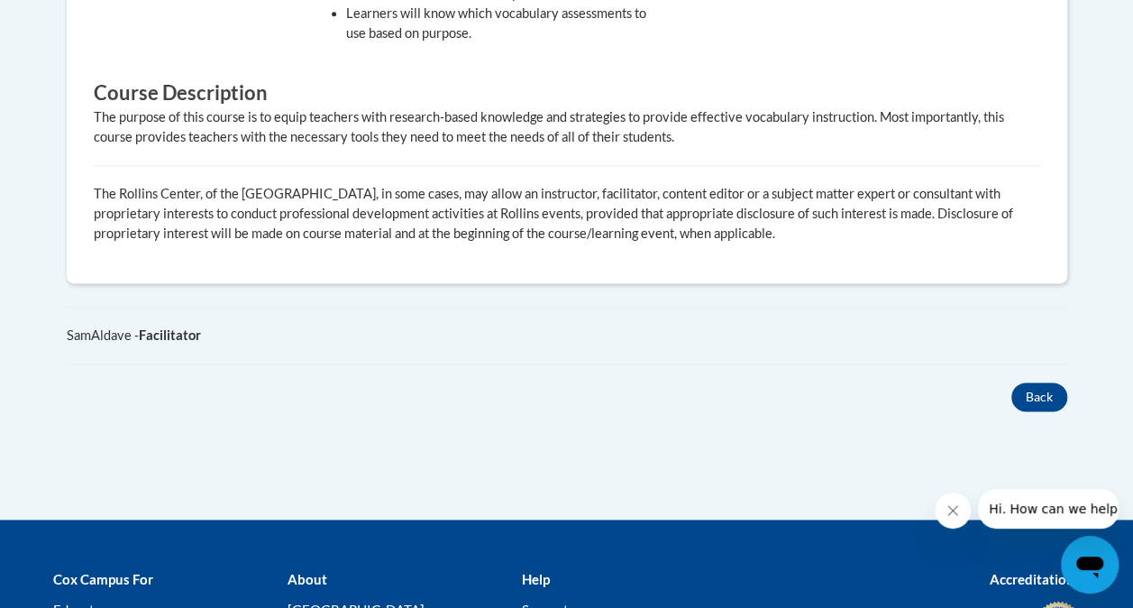
scroll to position [1282, 0]
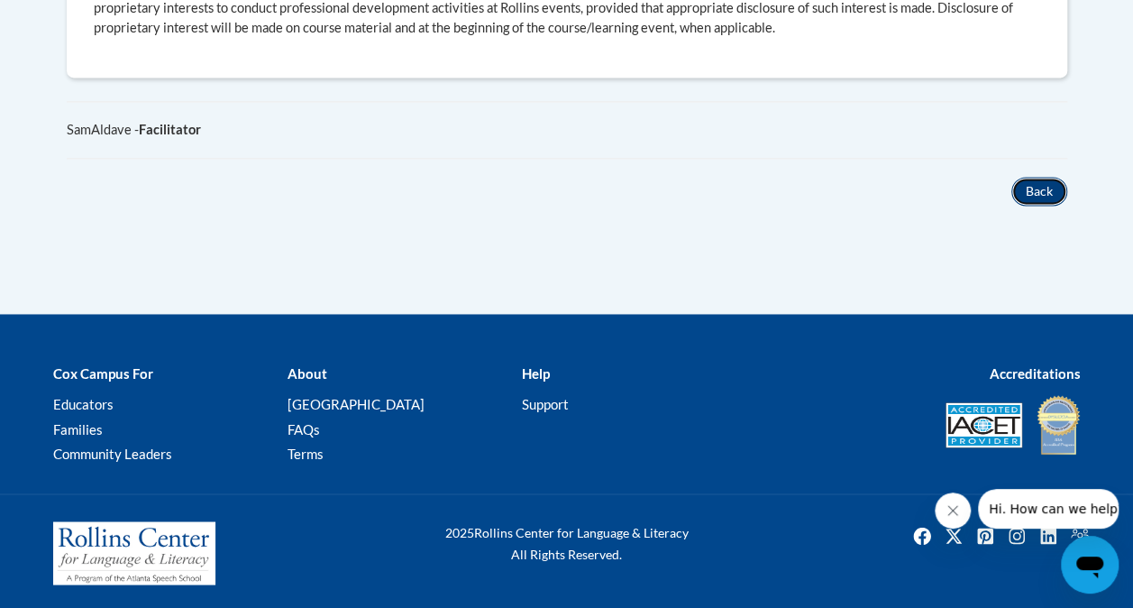
click at [1052, 188] on button "Back" at bounding box center [1040, 191] width 56 height 29
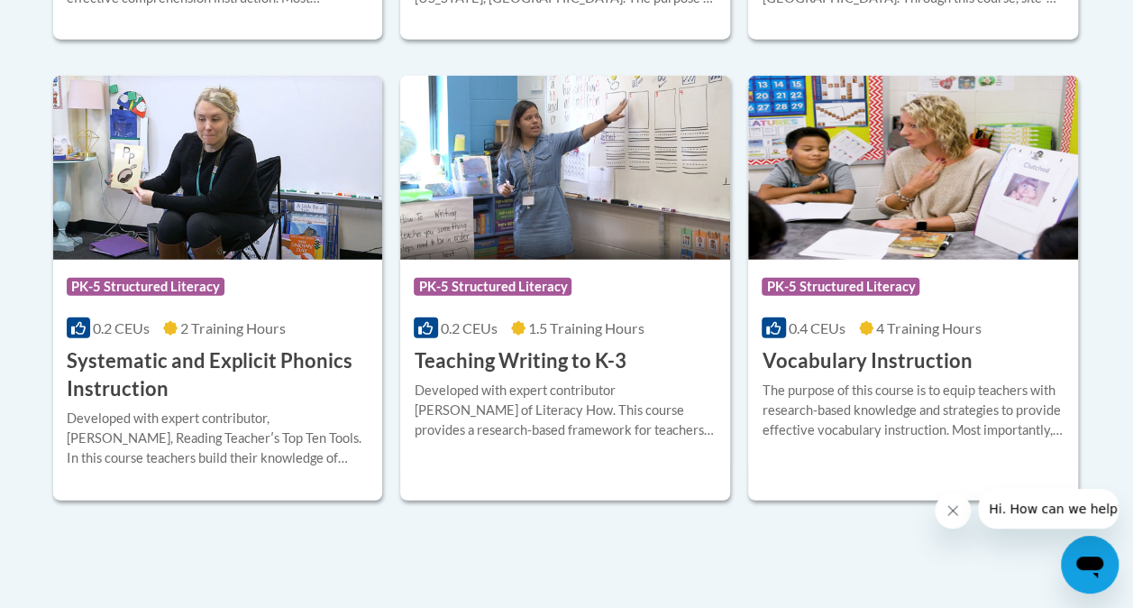
scroll to position [2128, 0]
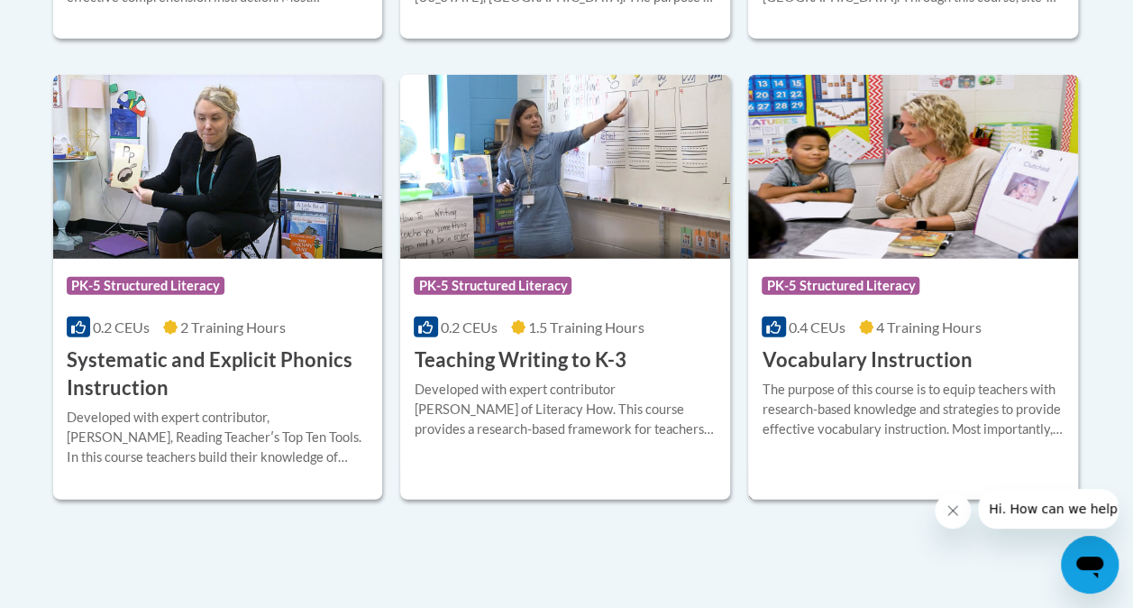
click at [790, 360] on h3 "Vocabulary Instruction" at bounding box center [867, 360] width 210 height 28
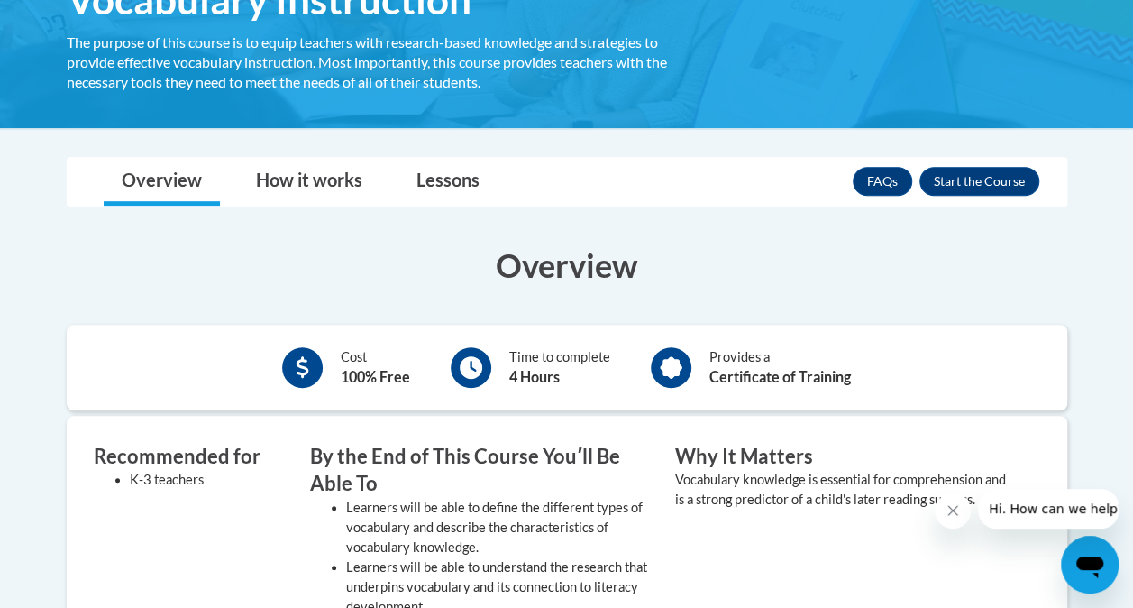
scroll to position [353, 0]
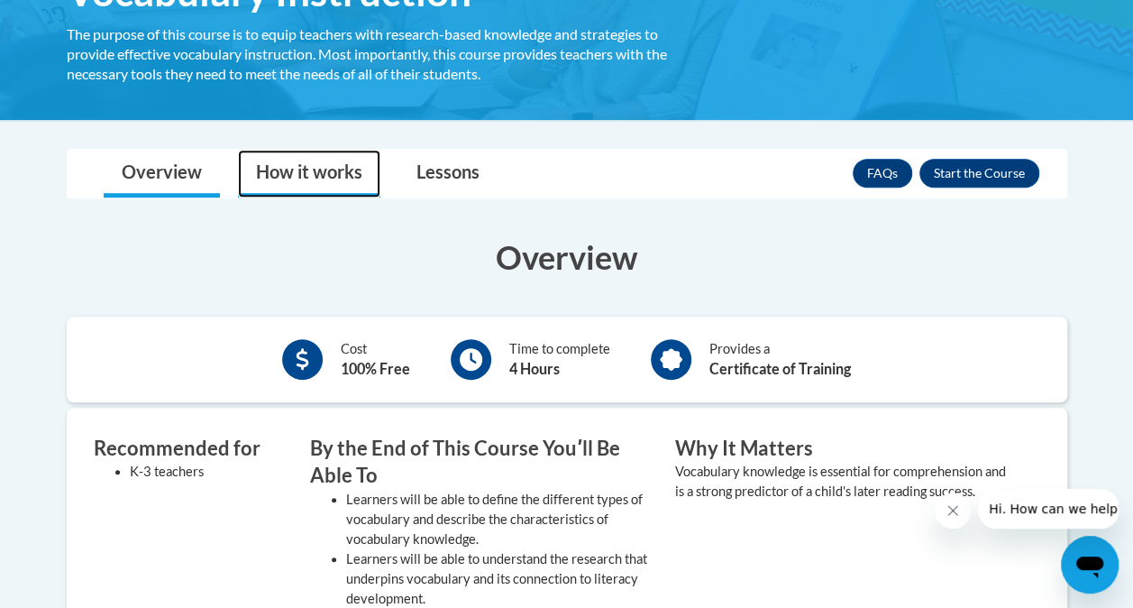
click at [263, 180] on link "How it works" at bounding box center [309, 174] width 142 height 48
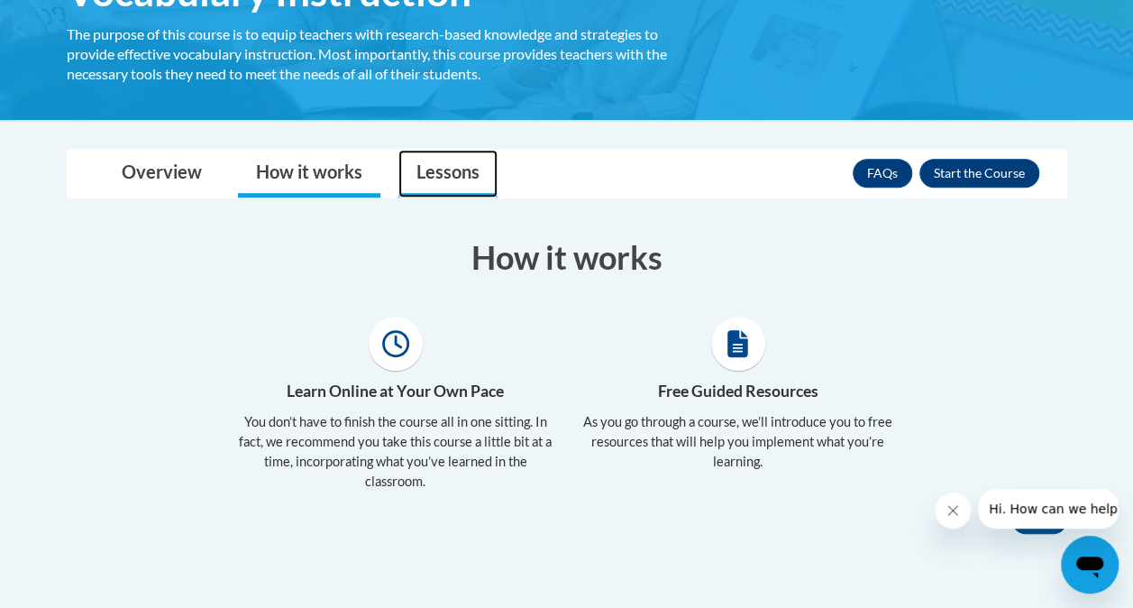
click at [419, 180] on link "Lessons" at bounding box center [448, 174] width 99 height 48
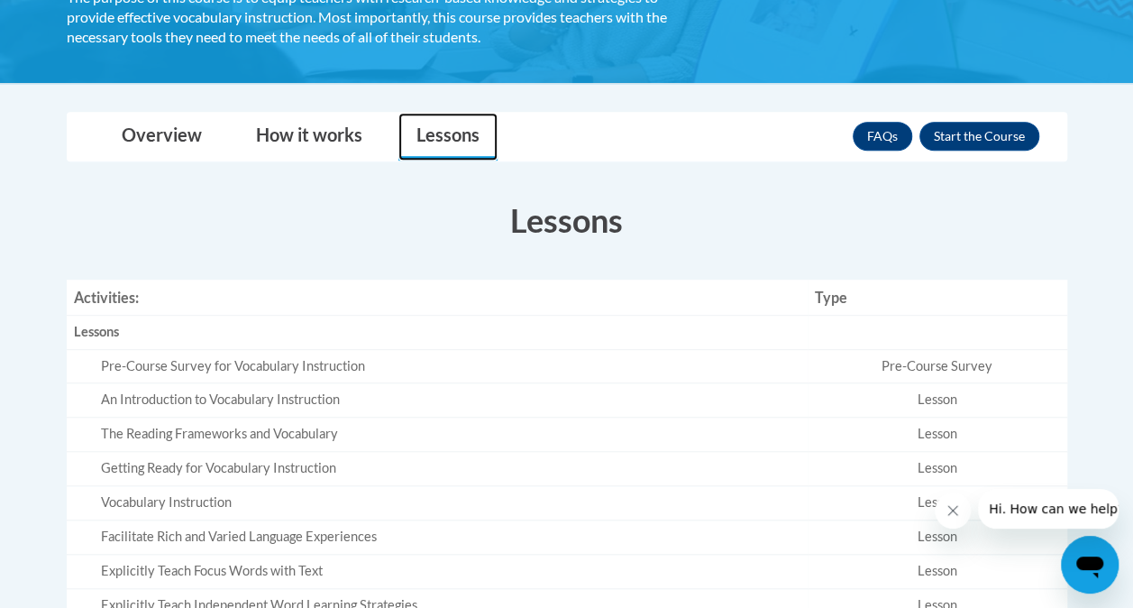
scroll to position [389, 0]
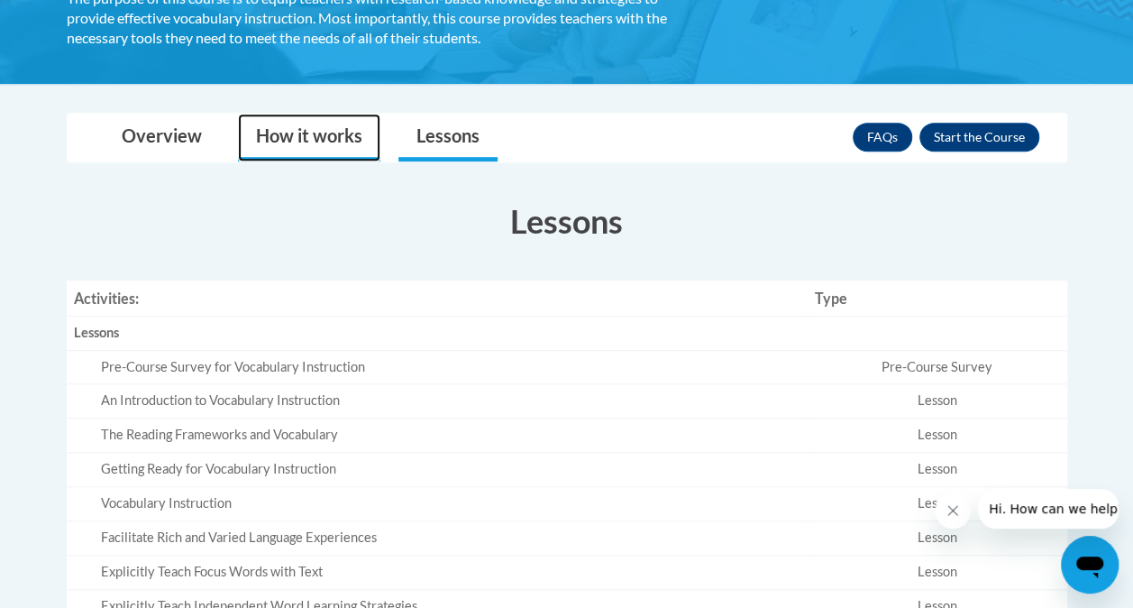
click at [317, 134] on link "How it works" at bounding box center [309, 138] width 142 height 48
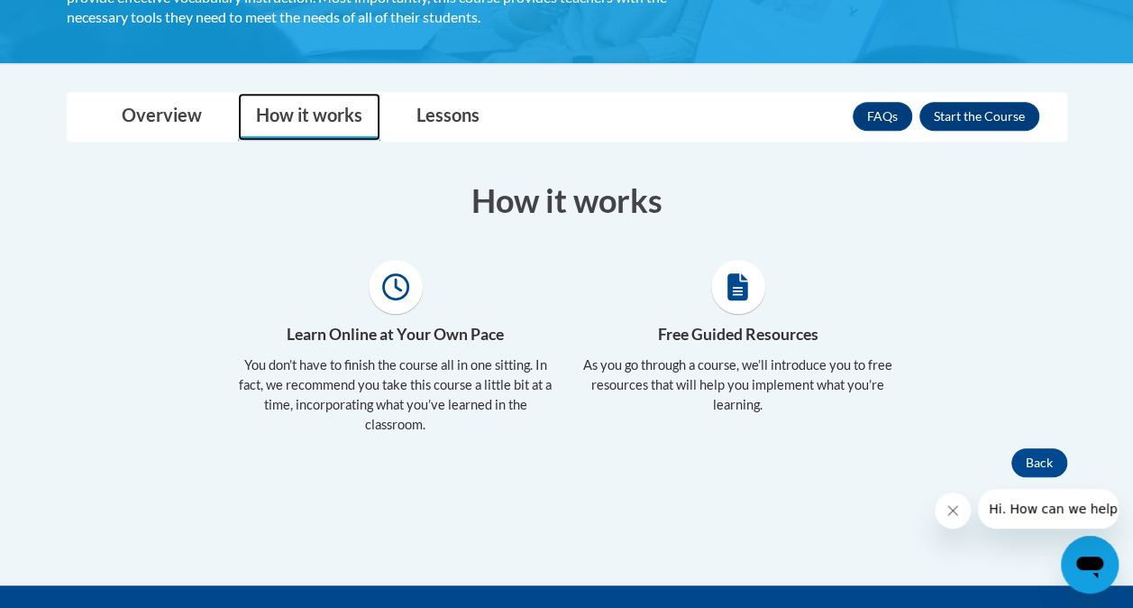
scroll to position [408, 0]
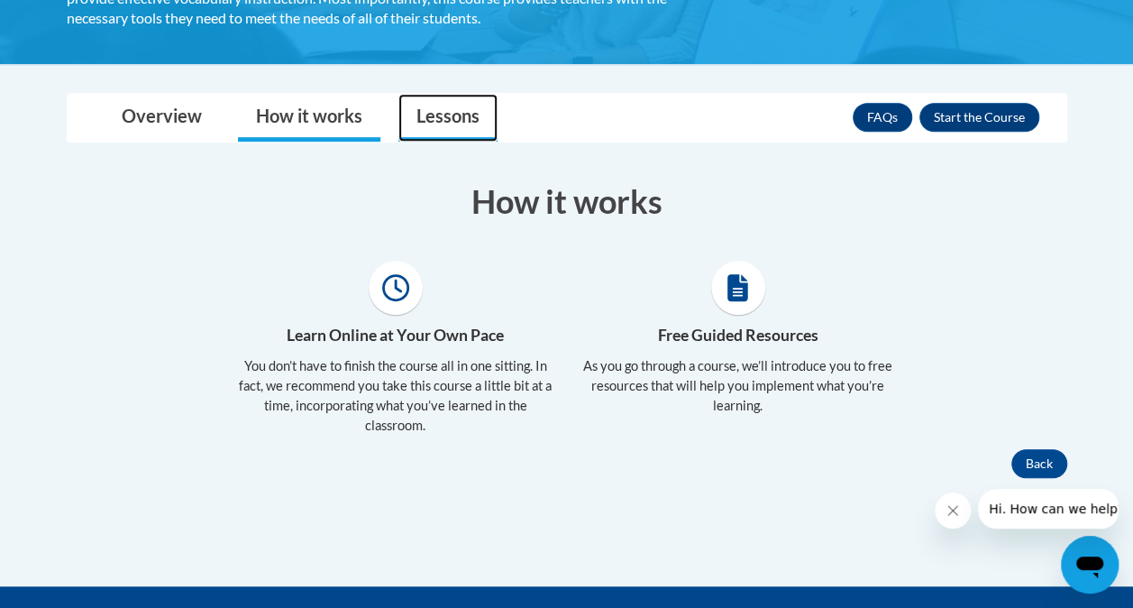
click at [469, 117] on link "Lessons" at bounding box center [448, 118] width 99 height 48
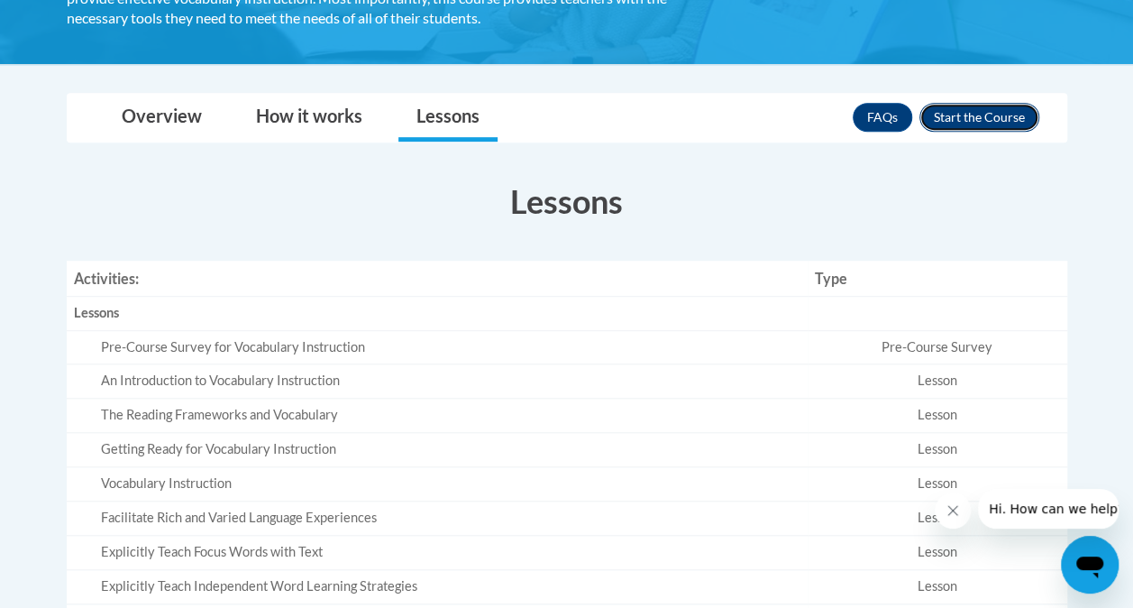
click at [1005, 119] on button "Enroll" at bounding box center [980, 117] width 120 height 29
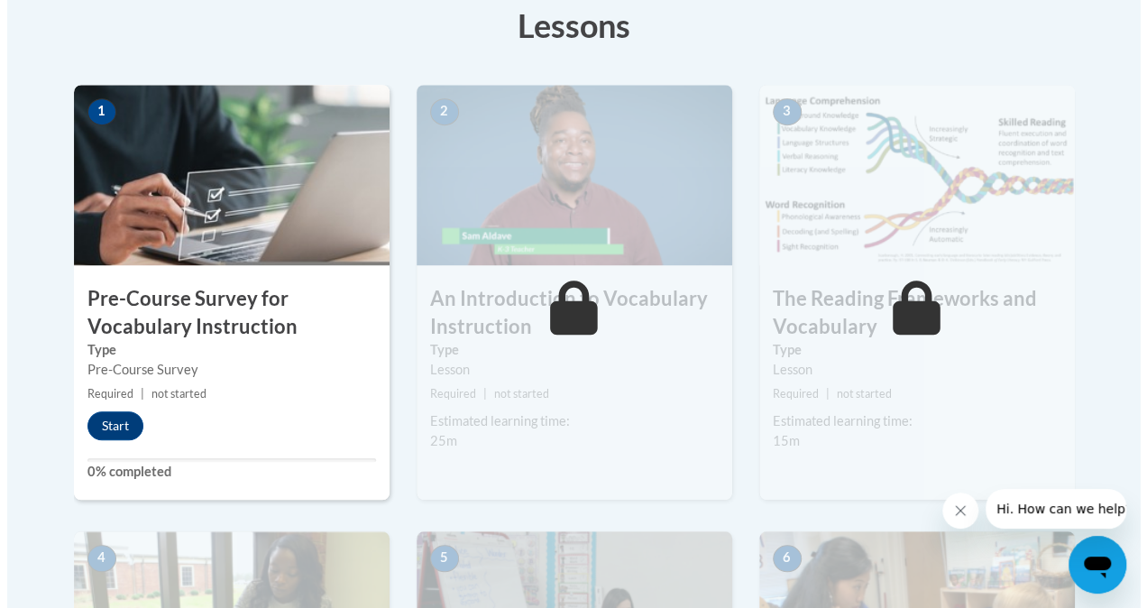
scroll to position [445, 0]
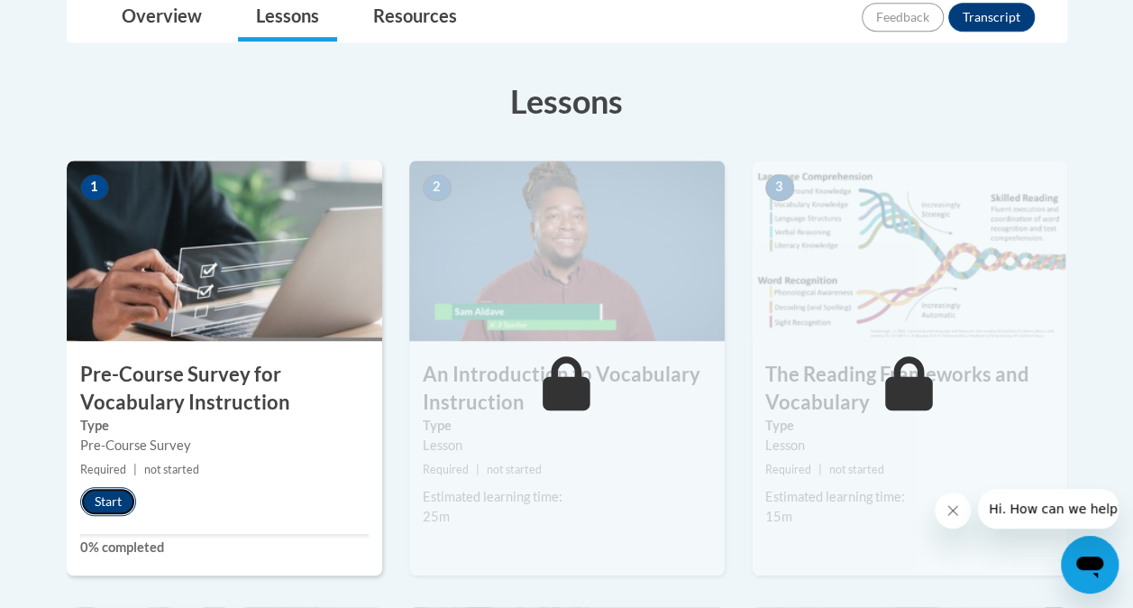
click at [110, 500] on button "Start" at bounding box center [108, 501] width 56 height 29
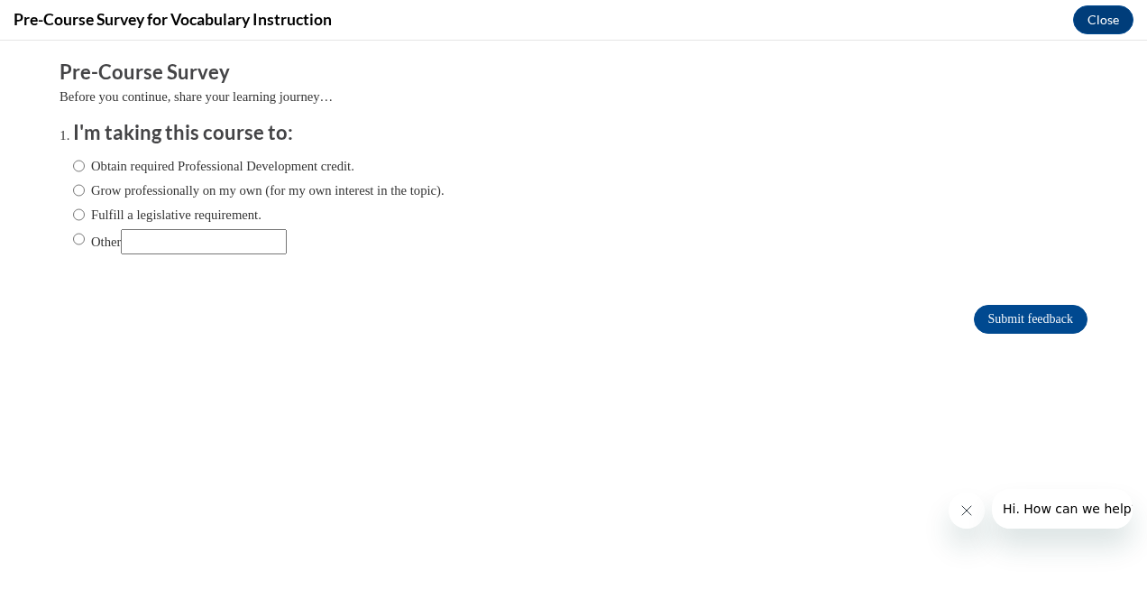
scroll to position [0, 0]
click at [120, 164] on label "Obtain required Professional Development credit." at bounding box center [213, 166] width 281 height 20
click at [85, 164] on input "Obtain required Professional Development credit." at bounding box center [79, 166] width 12 height 20
radio input "true"
click at [1030, 318] on input "Submit feedback" at bounding box center [1031, 319] width 114 height 29
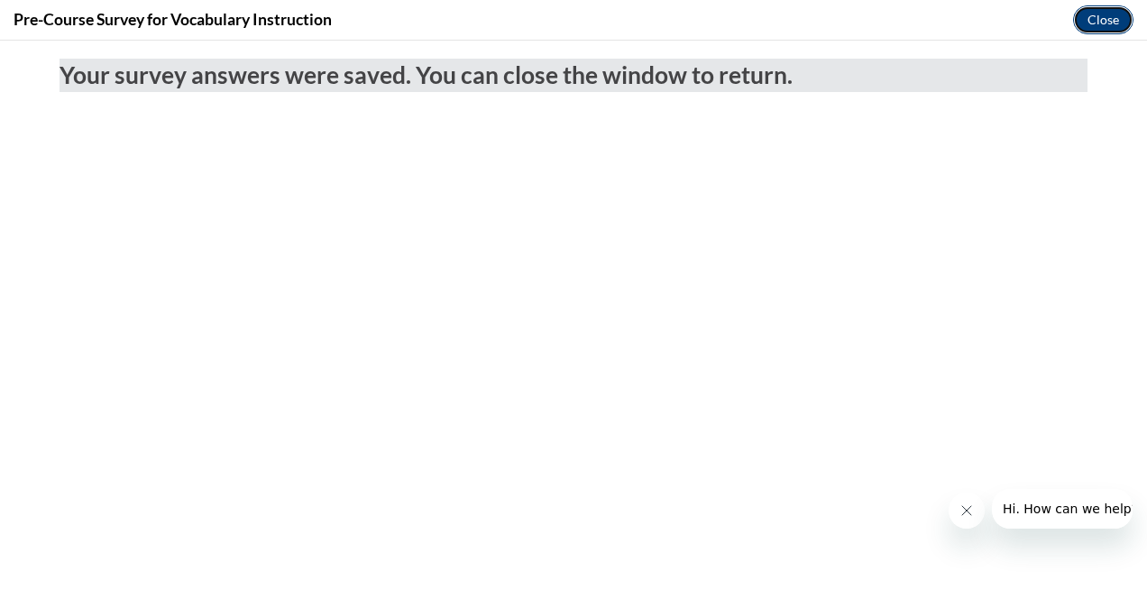
click at [1105, 5] on button "Close" at bounding box center [1103, 19] width 60 height 29
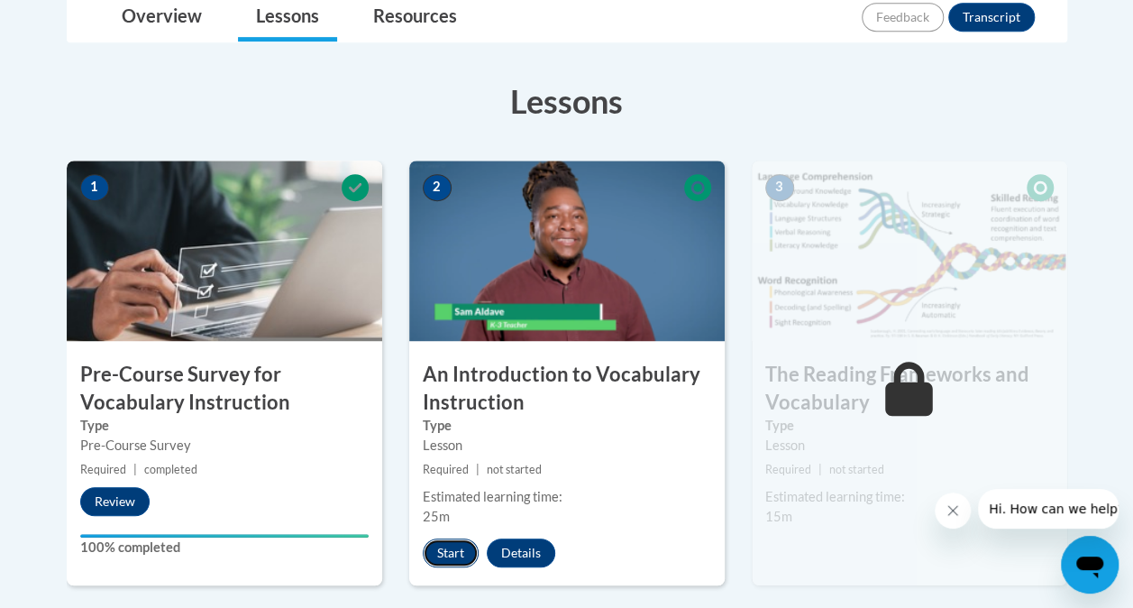
click at [451, 545] on button "Start" at bounding box center [451, 552] width 56 height 29
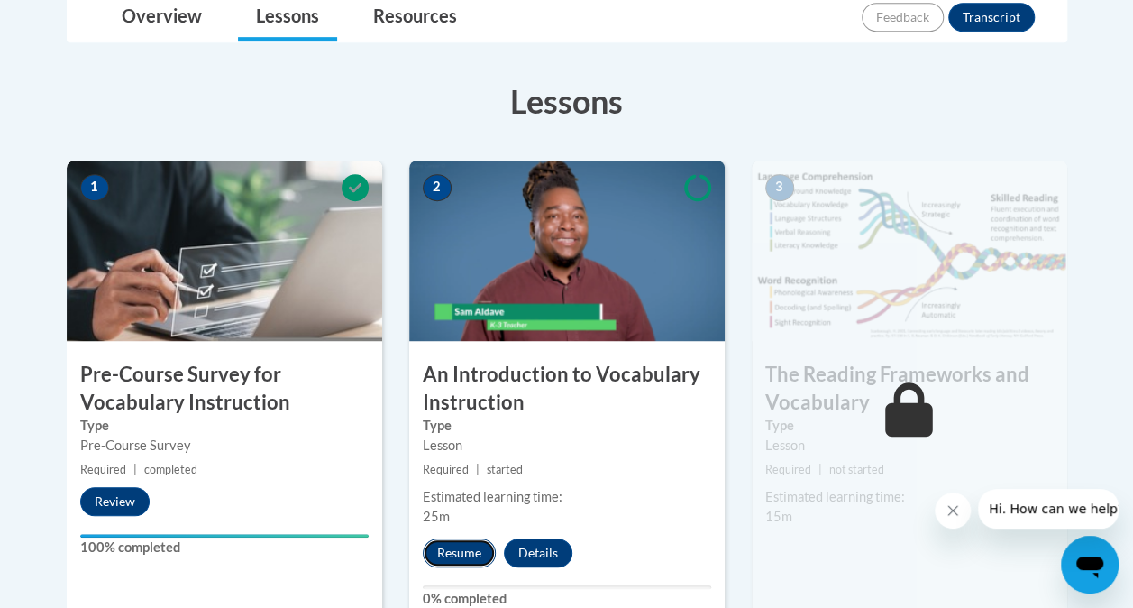
click at [465, 555] on button "Resume" at bounding box center [459, 552] width 73 height 29
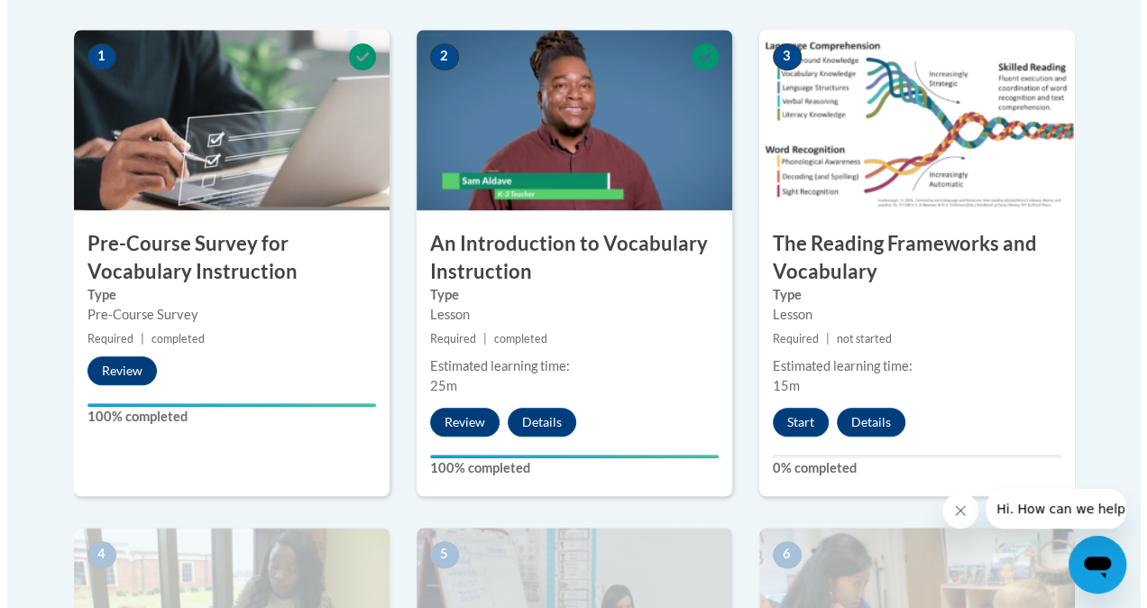
scroll to position [582, 0]
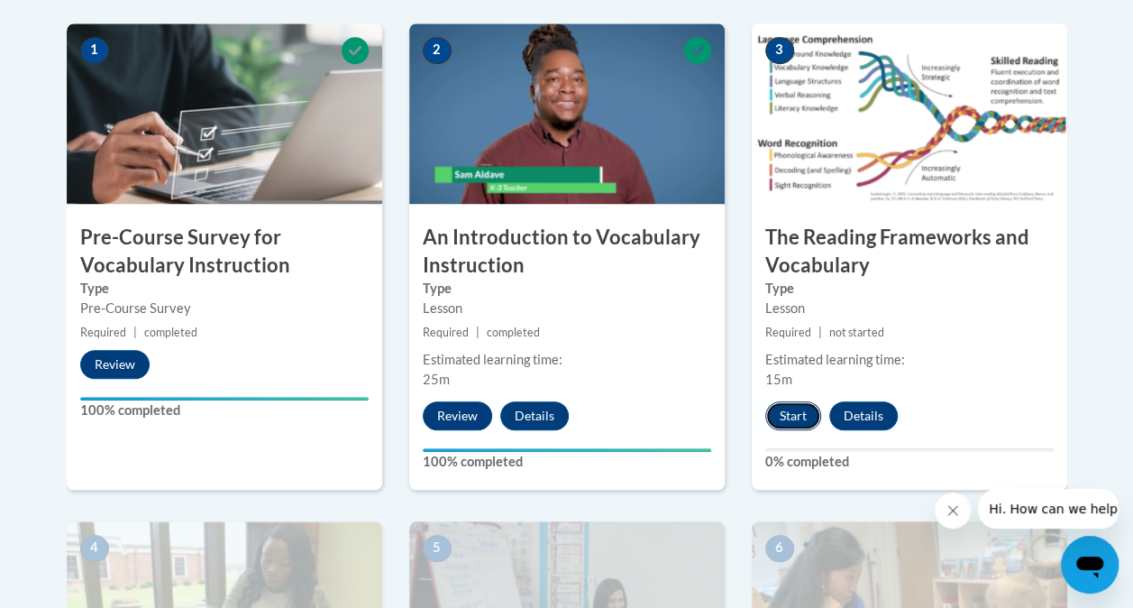
click at [777, 415] on button "Start" at bounding box center [794, 415] width 56 height 29
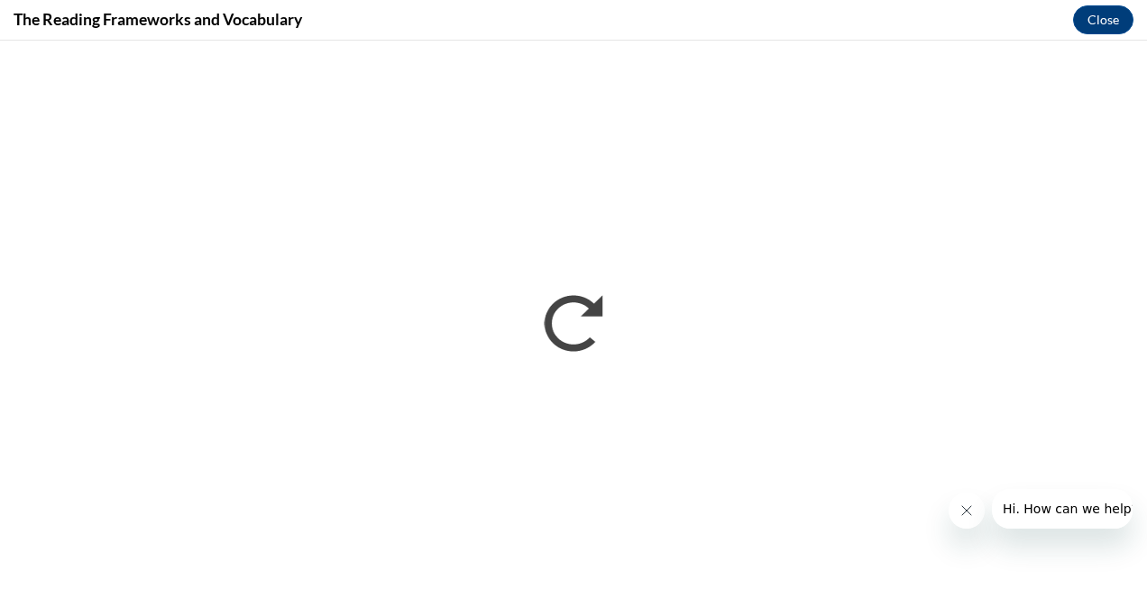
scroll to position [0, 0]
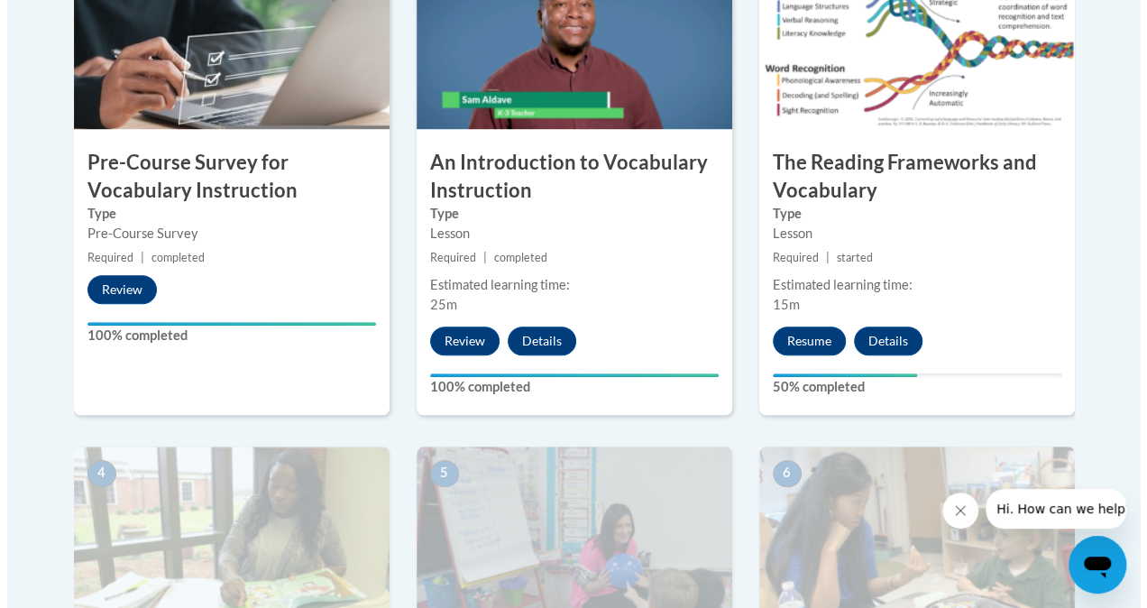
scroll to position [661, 0]
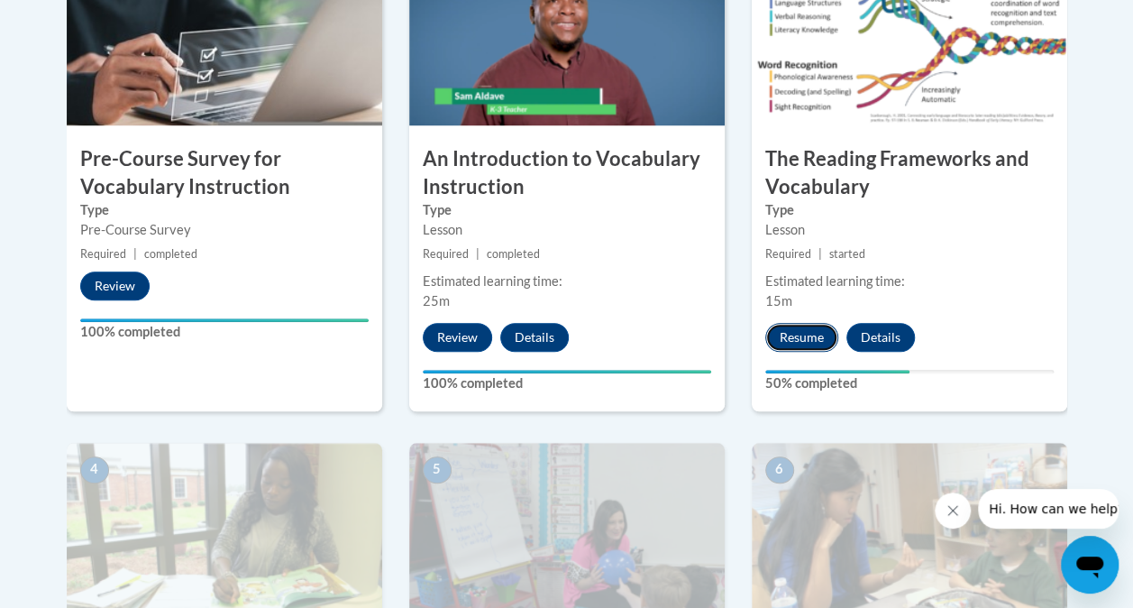
click at [802, 341] on button "Resume" at bounding box center [802, 337] width 73 height 29
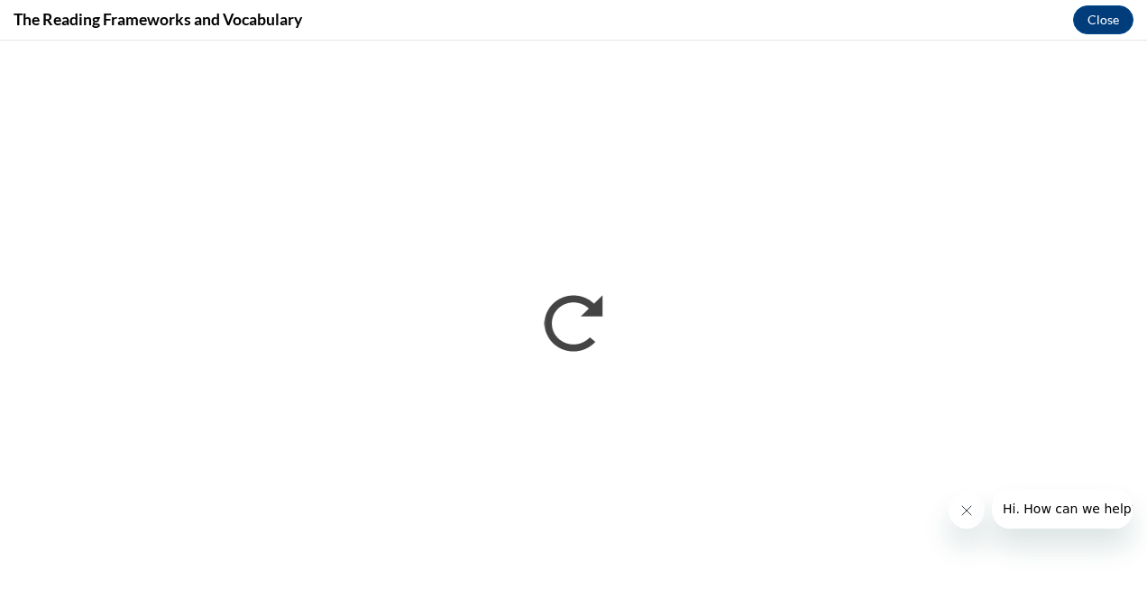
scroll to position [0, 0]
